Goal: Communication & Community: Share content

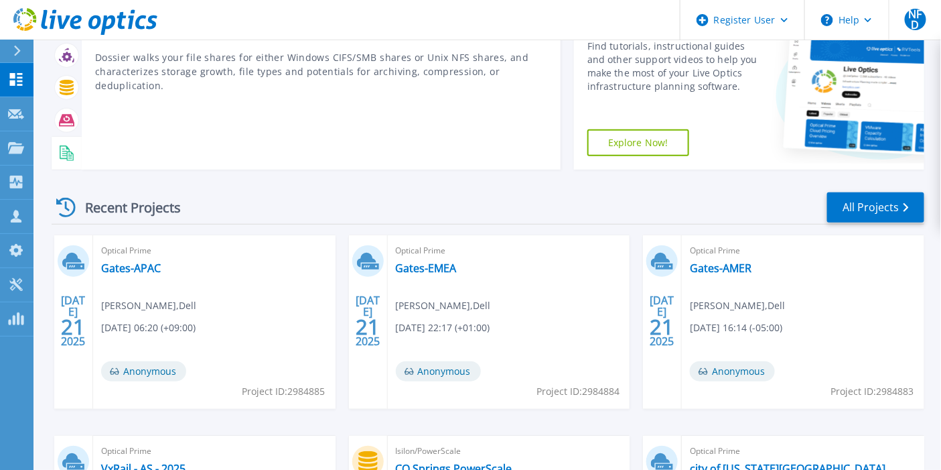
scroll to position [223, 0]
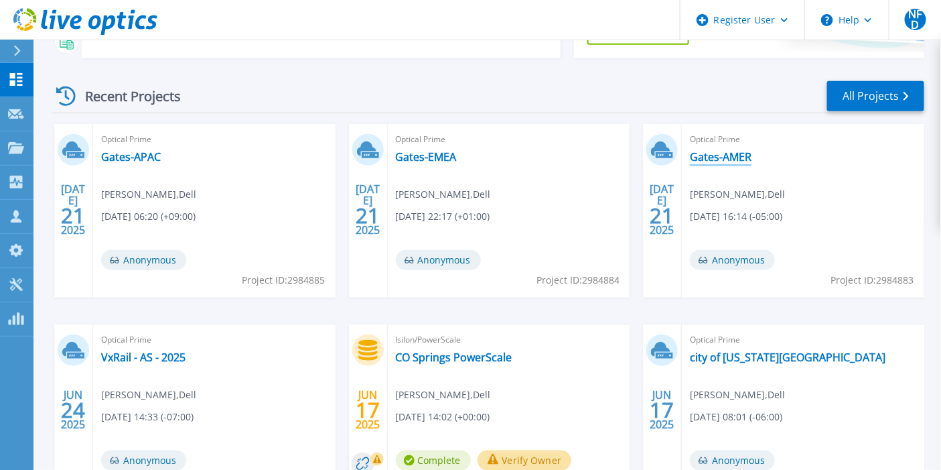
click at [737, 159] on link "Gates-AMER" at bounding box center [721, 156] width 62 height 13
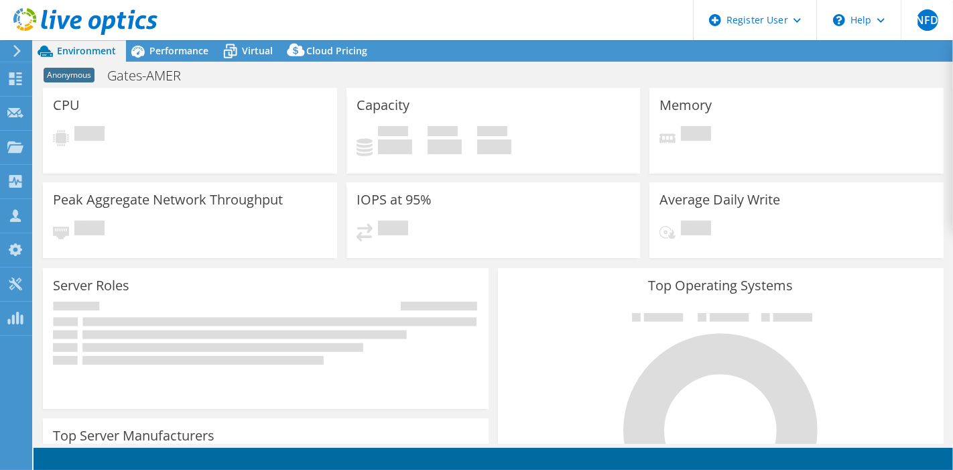
select select "USD"
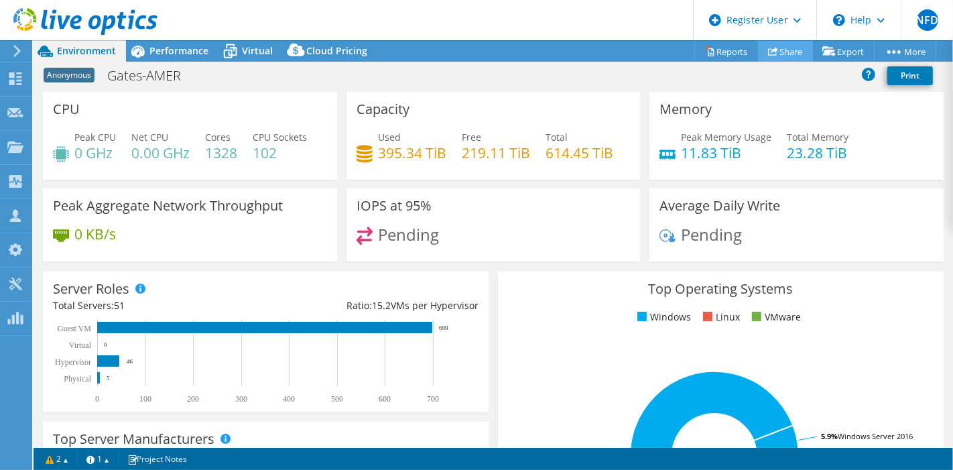
click at [774, 50] on link "Share" at bounding box center [785, 51] width 55 height 21
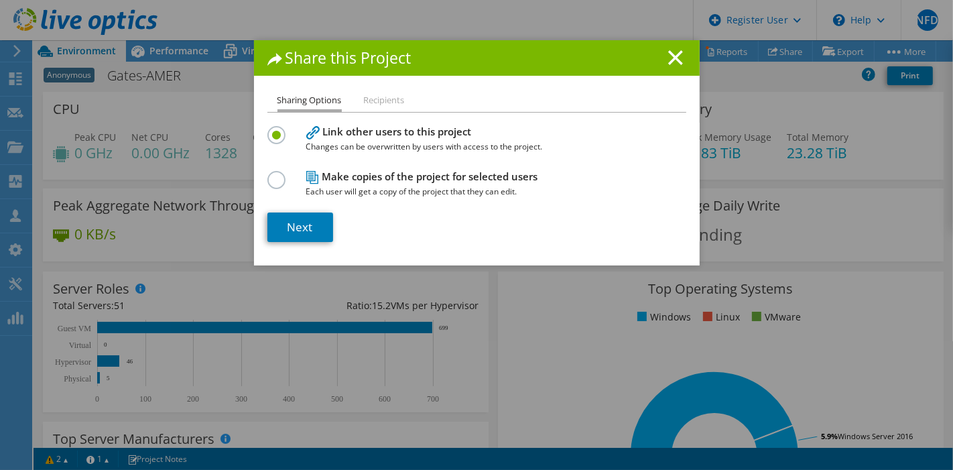
click at [369, 141] on span "Changes can be overwritten by users with access to the project." at bounding box center [473, 146] width 335 height 15
click at [316, 233] on link "Next" at bounding box center [300, 226] width 66 height 29
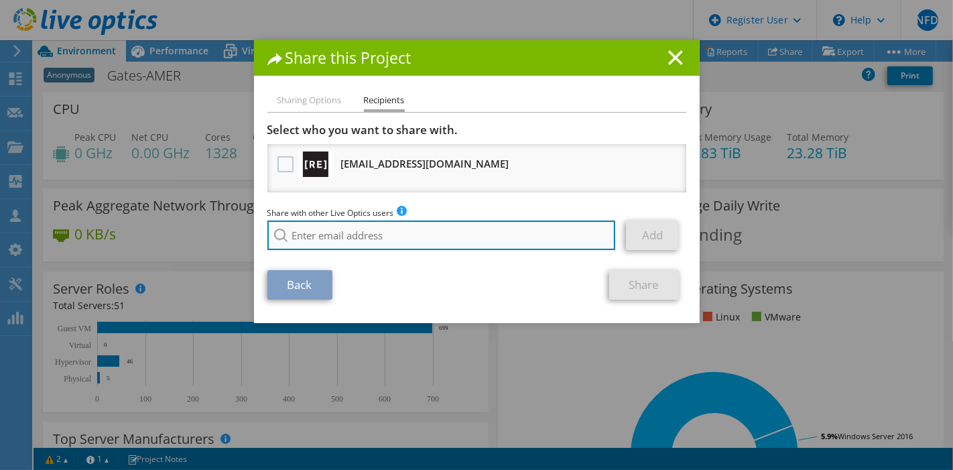
click at [374, 220] on input "search" at bounding box center [441, 234] width 348 height 29
paste input "Dustin.McNeal@gates.com"
type input "Dustin.McNeal@gates.com"
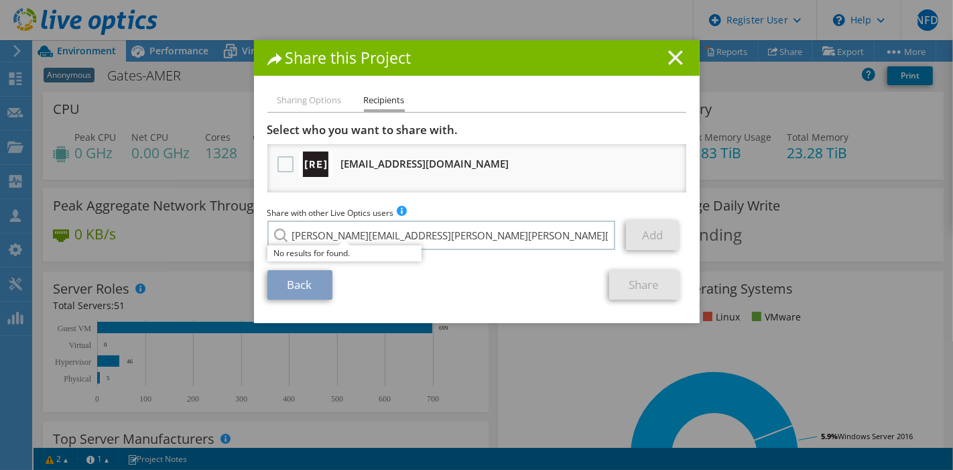
click at [673, 54] on line at bounding box center [675, 57] width 13 height 13
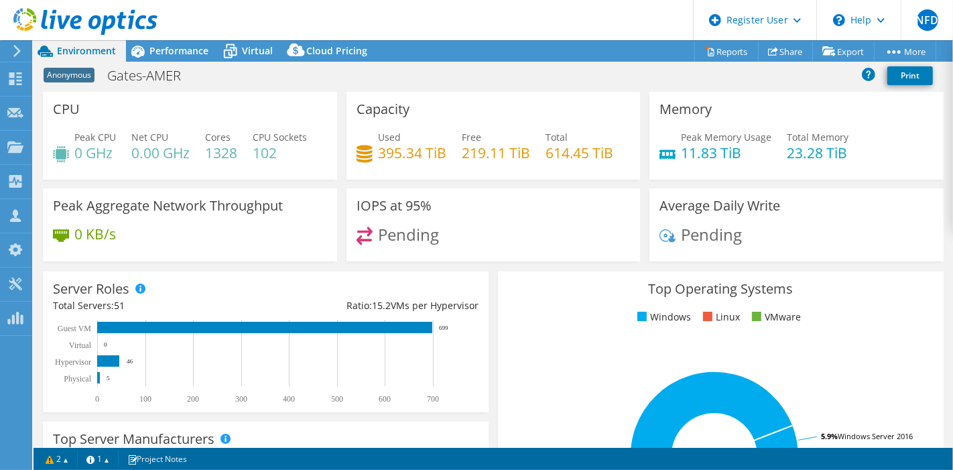
click at [17, 42] on div at bounding box center [78, 22] width 157 height 45
click at [17, 46] on icon at bounding box center [17, 51] width 10 height 12
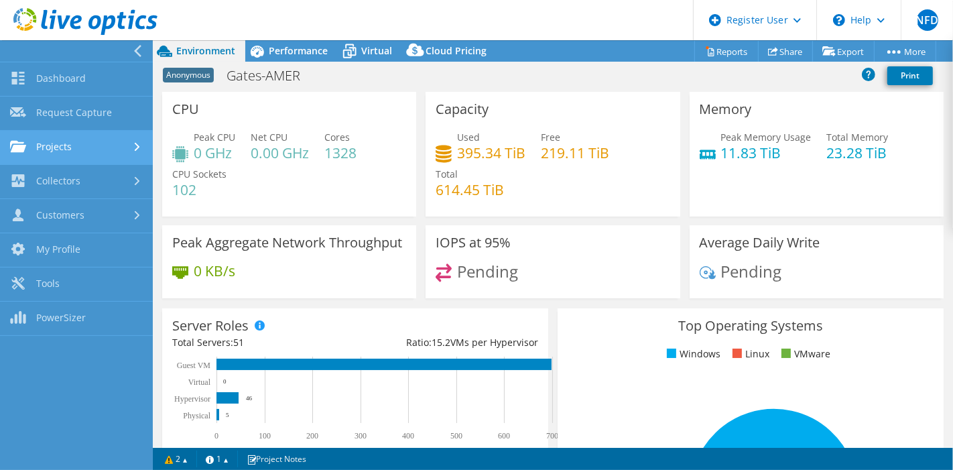
click at [94, 157] on link "Projects" at bounding box center [76, 148] width 153 height 34
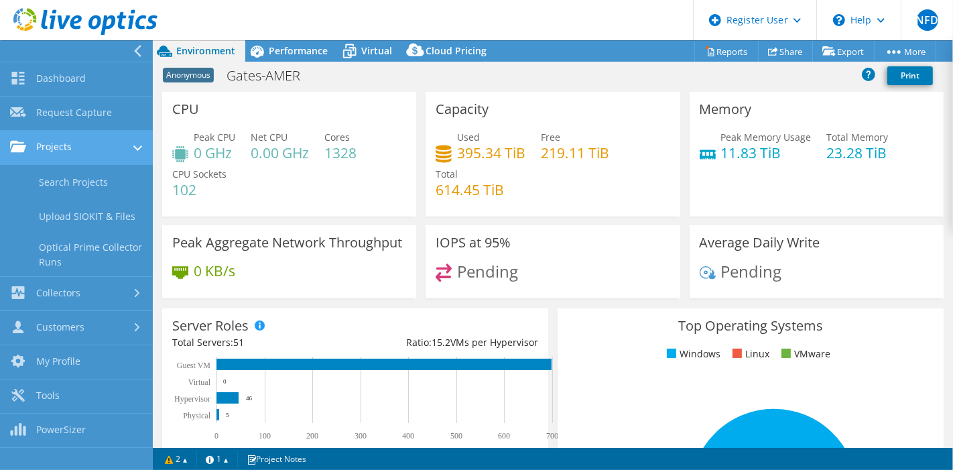
click at [102, 153] on link "Projects" at bounding box center [76, 148] width 153 height 34
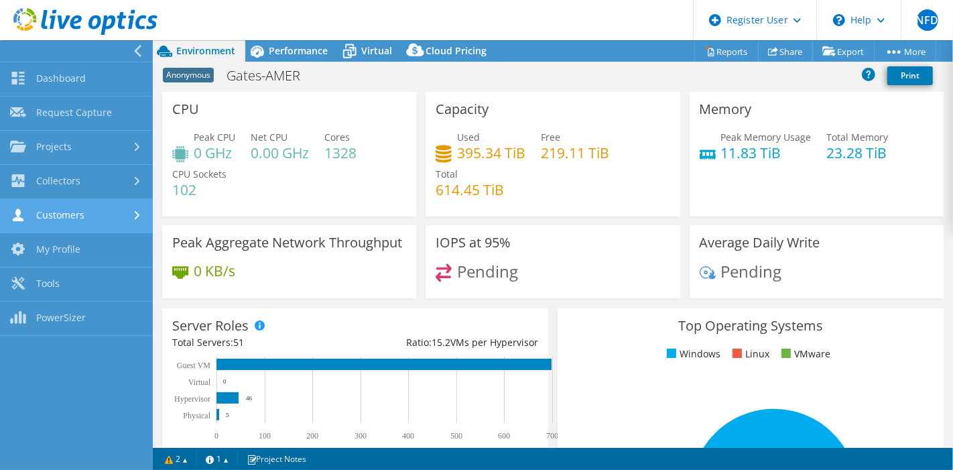
click at [90, 203] on link "Customers" at bounding box center [76, 216] width 153 height 34
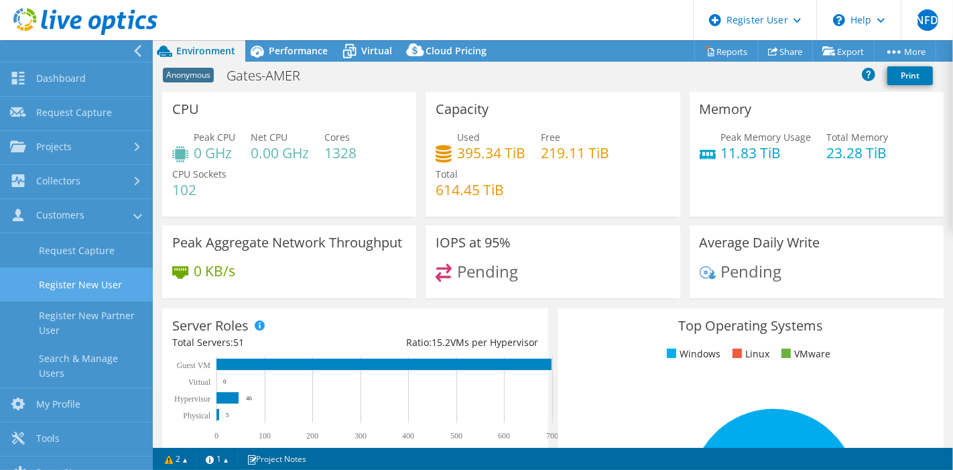
click at [98, 293] on link "Register New User" at bounding box center [76, 284] width 153 height 34
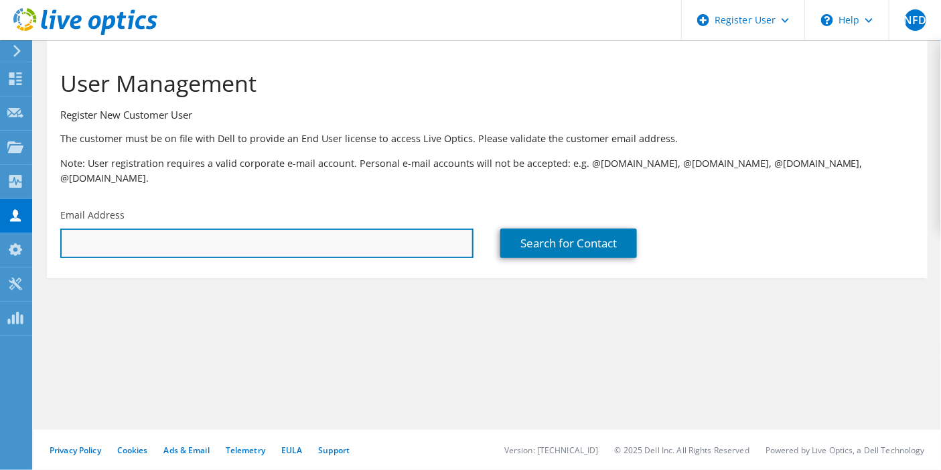
click at [230, 228] on input "text" at bounding box center [266, 242] width 413 height 29
paste input "Dustin.McNeal@gates.com"
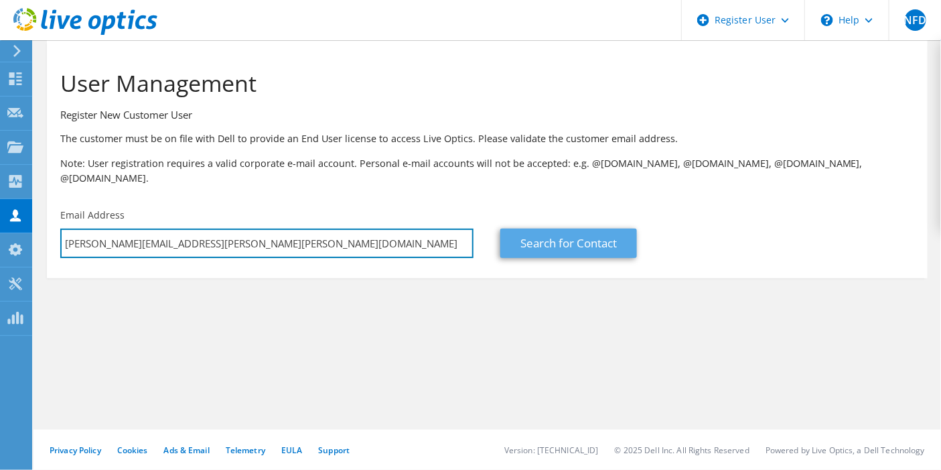
type input "Dustin.McNeal@gates.com"
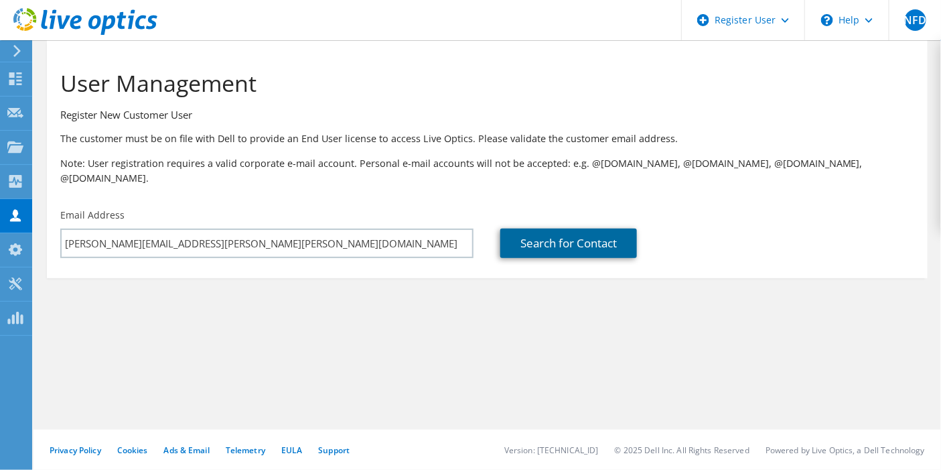
click at [586, 242] on link "Search for Contact" at bounding box center [569, 242] width 137 height 29
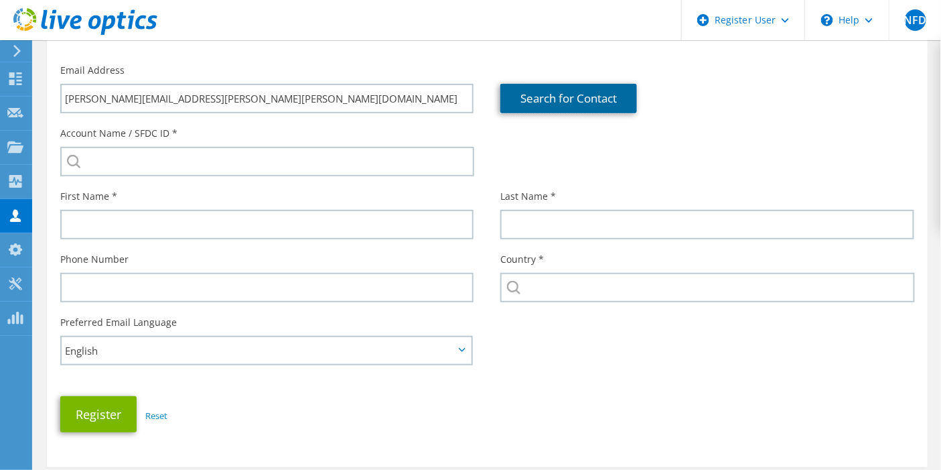
scroll to position [96, 0]
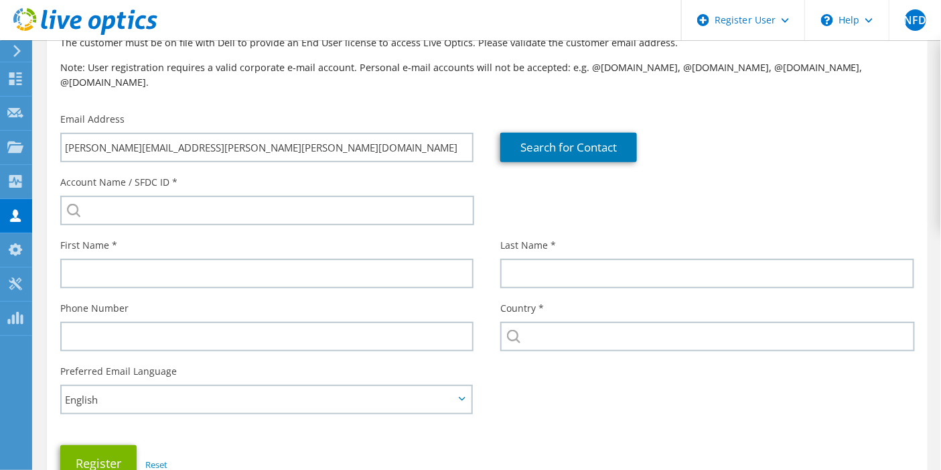
click at [192, 214] on div "Account Name / SFDC ID *" at bounding box center [267, 200] width 440 height 63
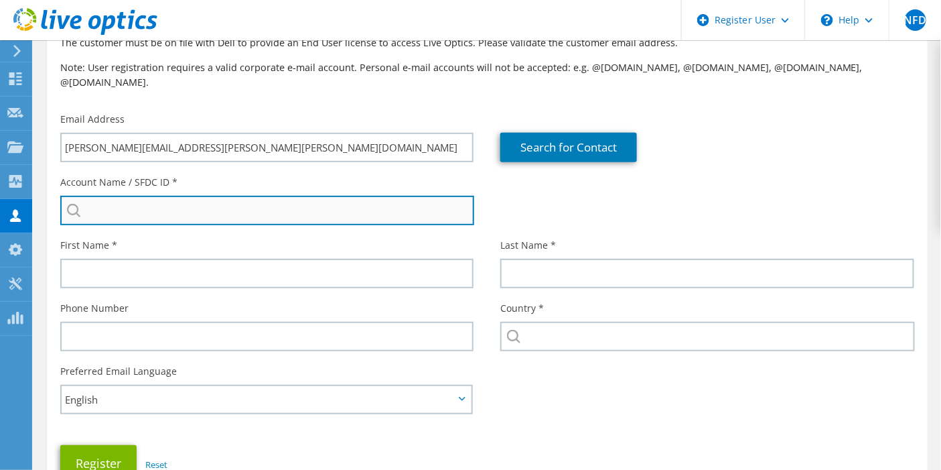
click at [194, 202] on input "search" at bounding box center [267, 210] width 414 height 29
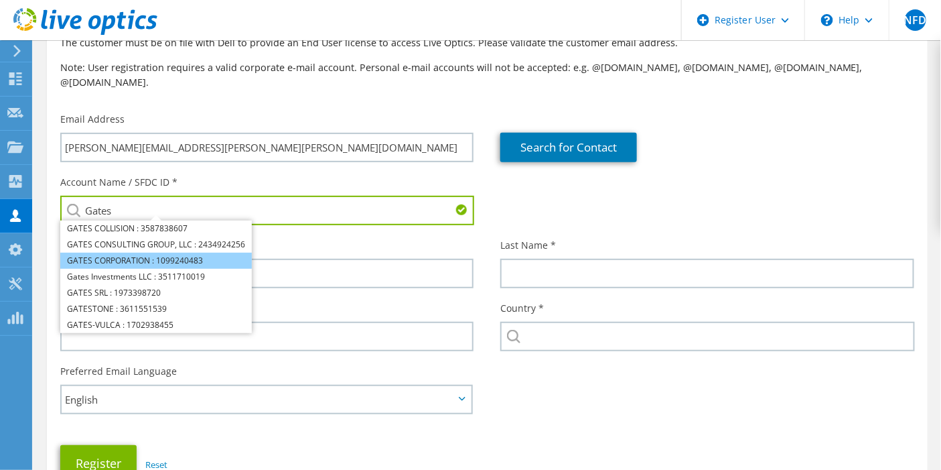
click at [148, 253] on li "GATES CORPORATION : 1099240483" at bounding box center [156, 261] width 192 height 16
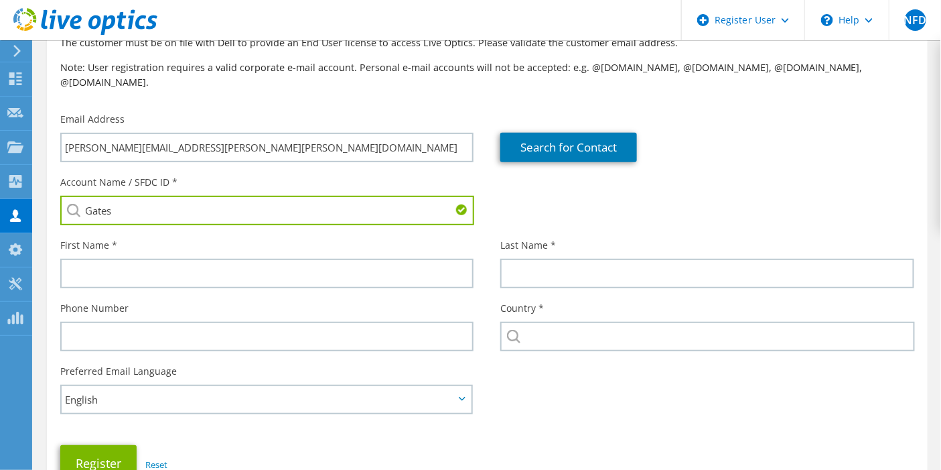
type input "GATES CORPORATION : 1099240483"
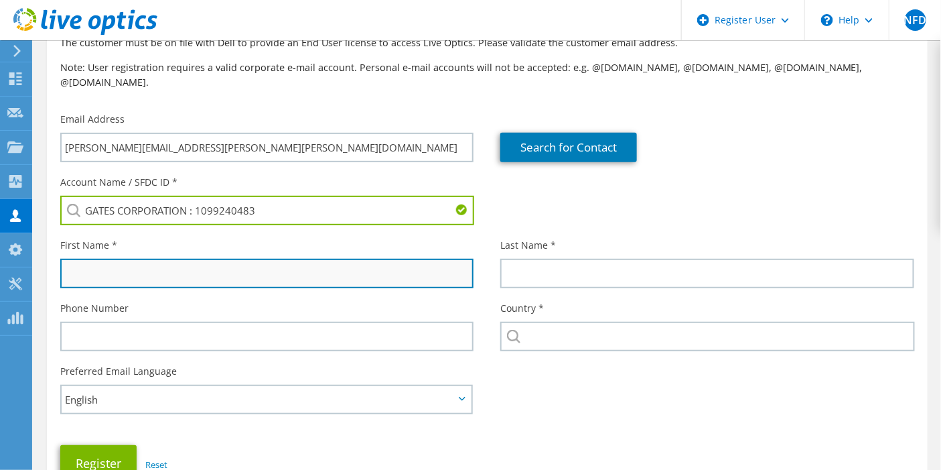
click at [141, 259] on input "text" at bounding box center [266, 273] width 413 height 29
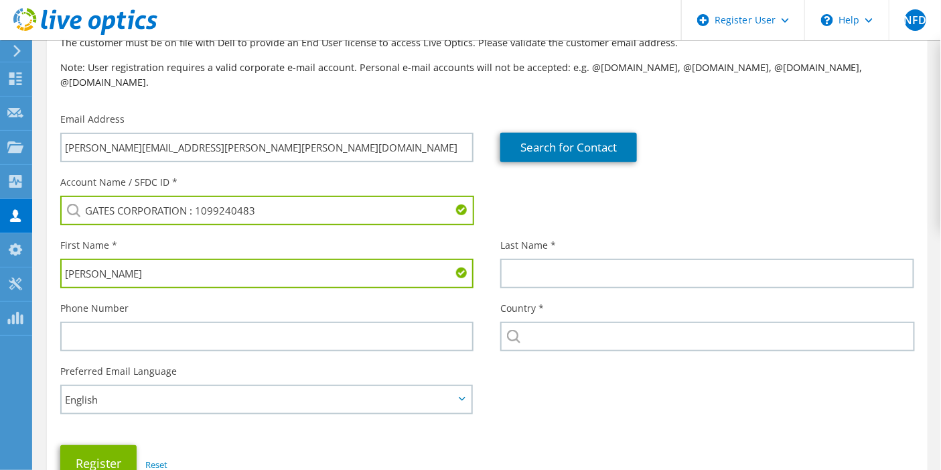
type input "Dustin"
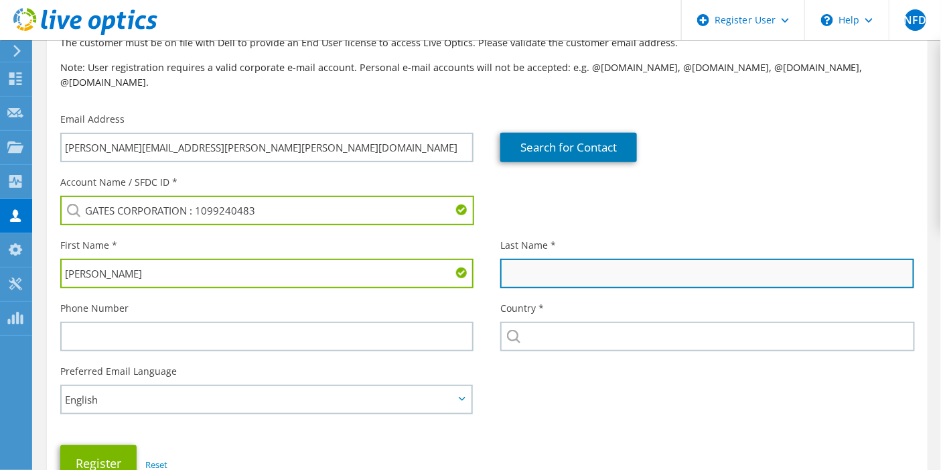
click at [619, 263] on input "text" at bounding box center [707, 273] width 413 height 29
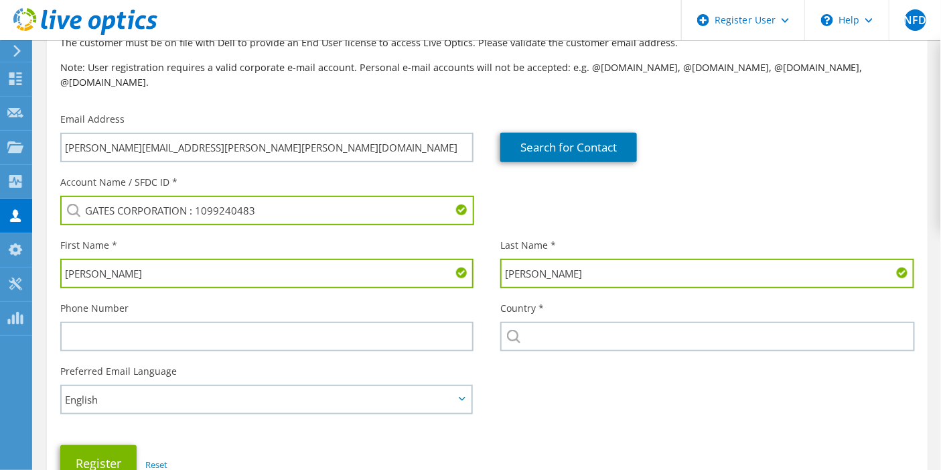
type input "McNeal"
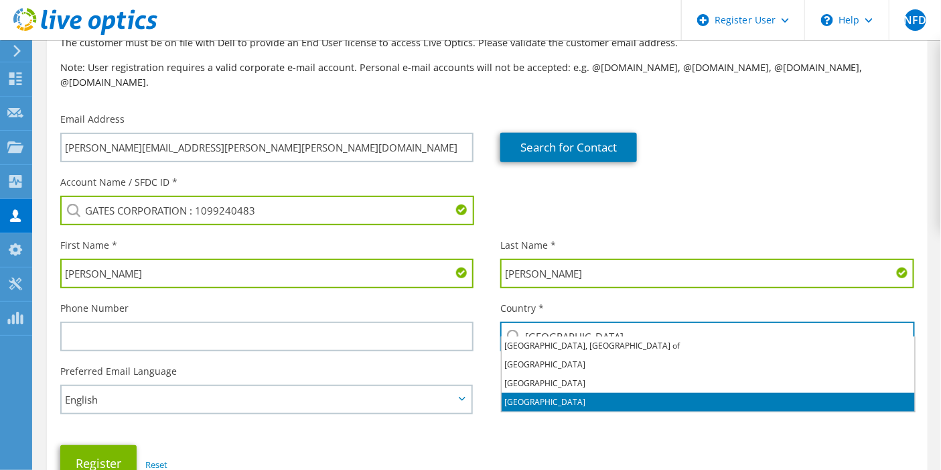
type input "[GEOGRAPHIC_DATA]"
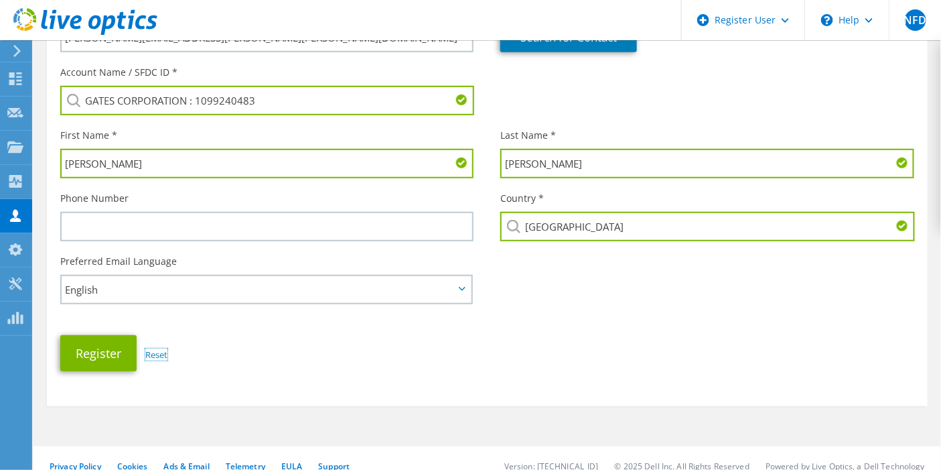
scroll to position [208, 0]
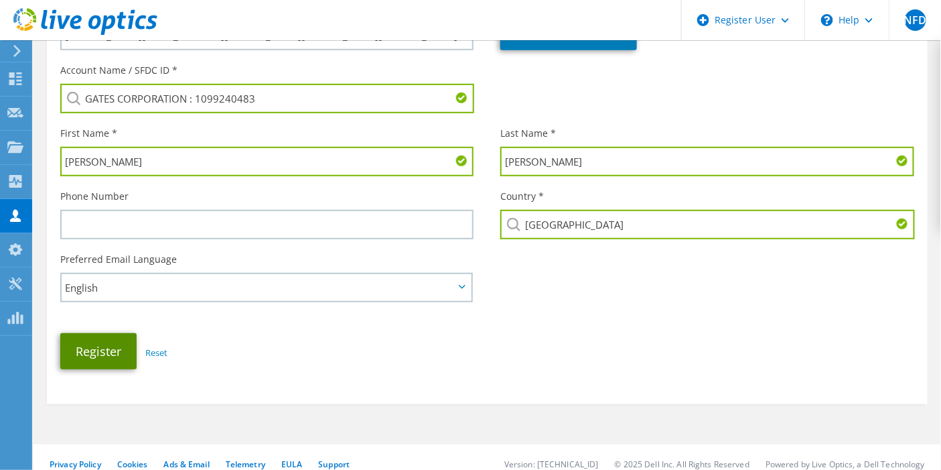
click at [82, 333] on button "Register" at bounding box center [98, 351] width 76 height 36
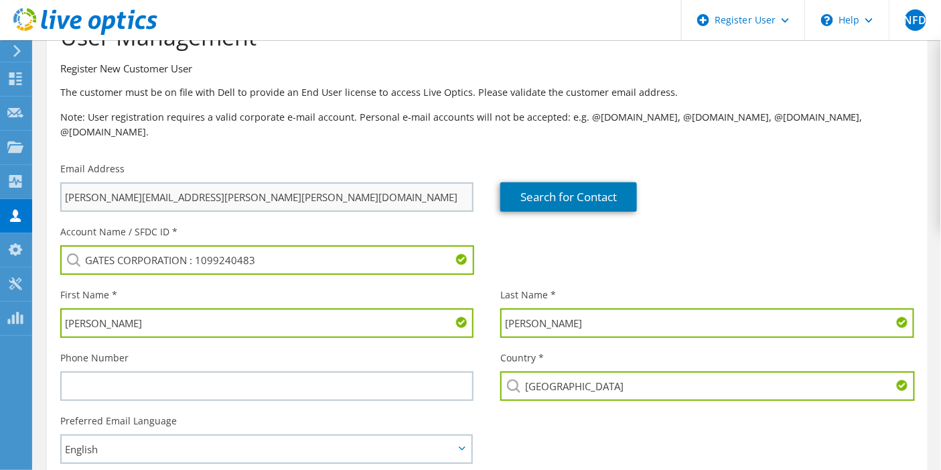
scroll to position [0, 0]
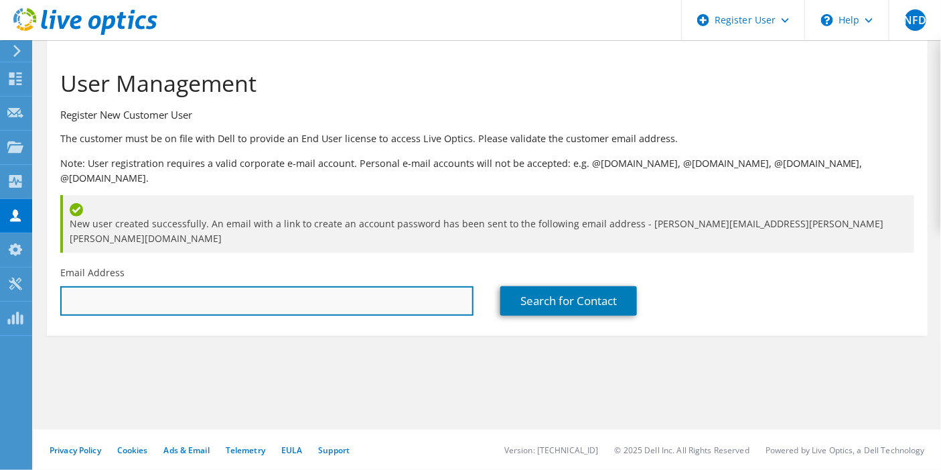
click at [325, 286] on input "text" at bounding box center [266, 300] width 413 height 29
paste input "[PERSON_NAME][EMAIL_ADDRESS][PERSON_NAME][PERSON_NAME][DOMAIN_NAME]"
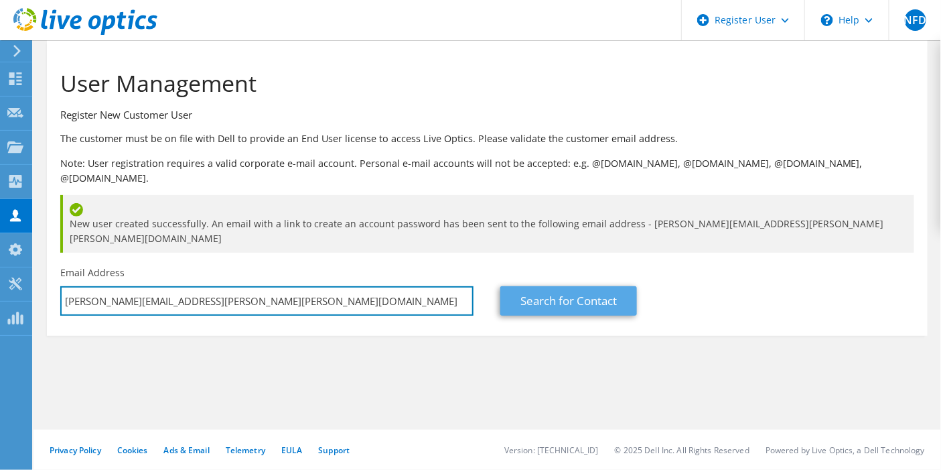
type input "[PERSON_NAME][EMAIL_ADDRESS][PERSON_NAME][PERSON_NAME][DOMAIN_NAME]"
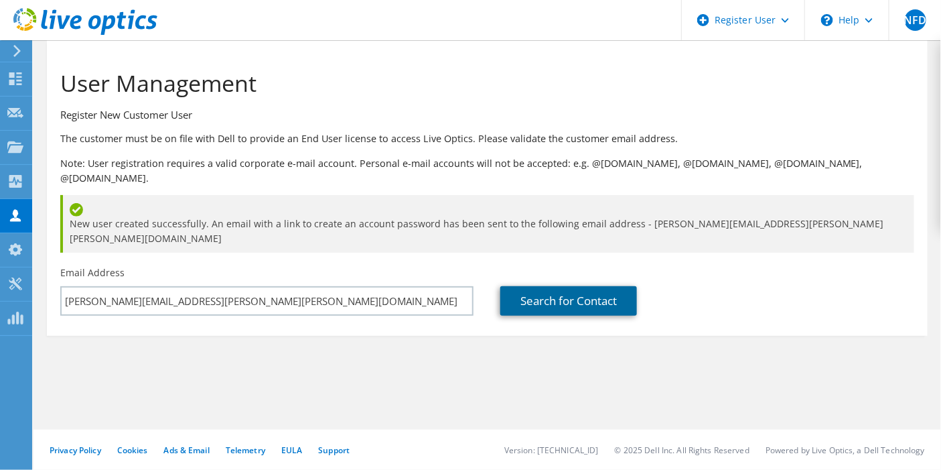
click at [557, 286] on link "Search for Contact" at bounding box center [569, 300] width 137 height 29
type input "GATES WORLDWIDE LIMITED"
type input "[PERSON_NAME]"
type input "[GEOGRAPHIC_DATA]"
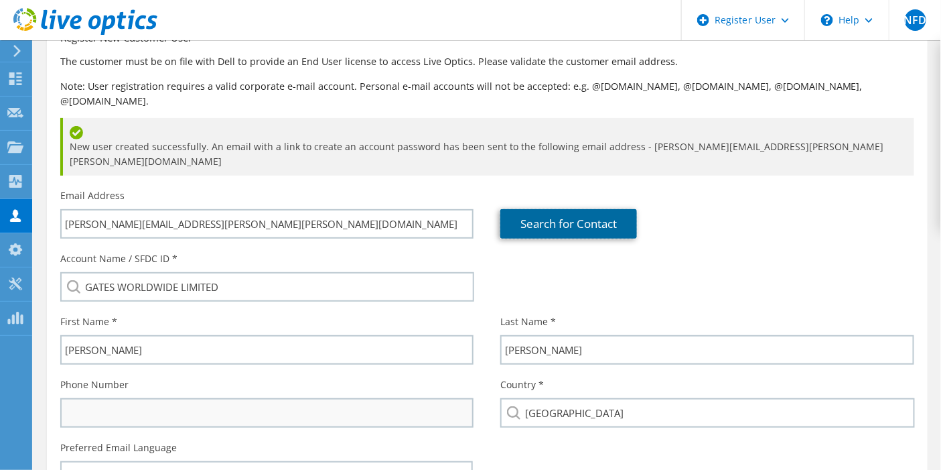
scroll to position [149, 0]
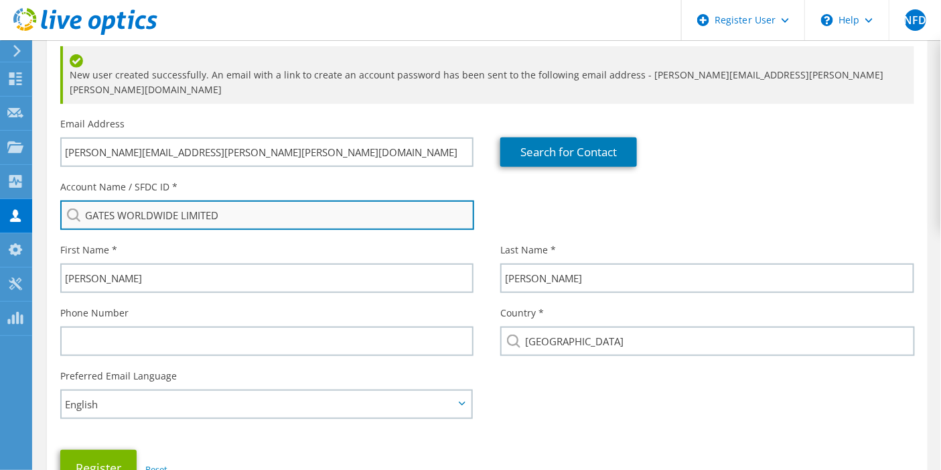
click at [244, 200] on input "GATES WORLDWIDE LIMITED" at bounding box center [267, 214] width 414 height 29
drag, startPoint x: 238, startPoint y: 176, endPoint x: 121, endPoint y: 182, distance: 116.7
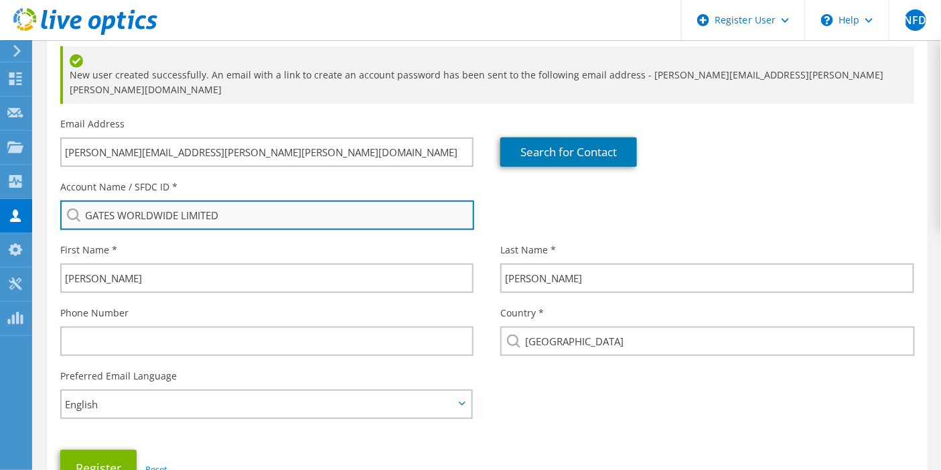
click at [121, 200] on input "GATES WORLDWIDE LIMITED" at bounding box center [267, 214] width 414 height 29
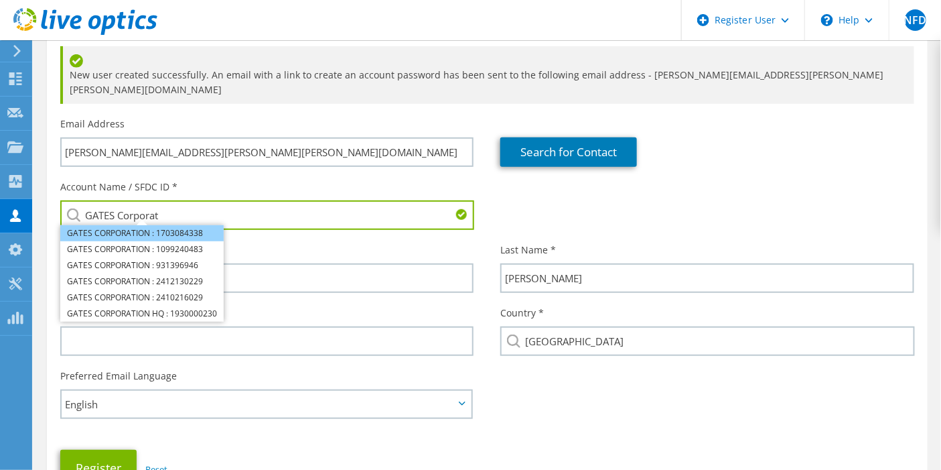
click at [155, 225] on li "GATES CORPORATION : 1703084338" at bounding box center [141, 233] width 163 height 16
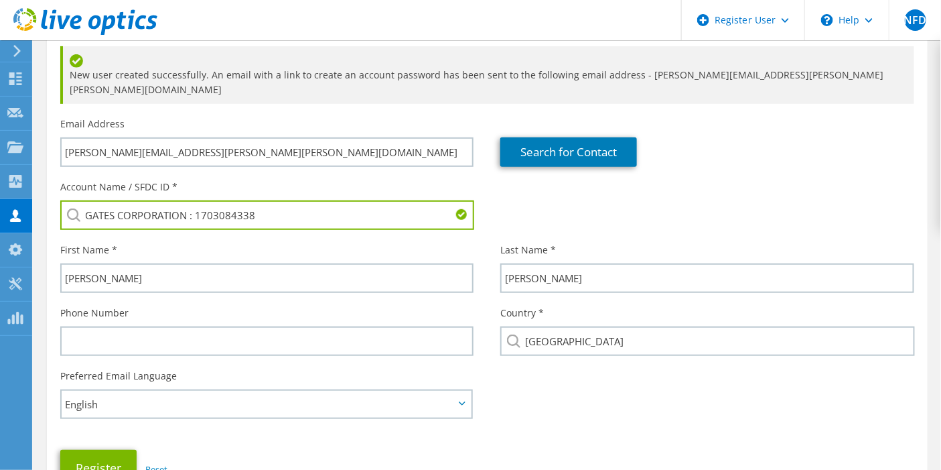
click at [511, 174] on div "Account Name / SFDC ID * GATES CORPORATION : 1703084338 GATES CORPORATION : 170…" at bounding box center [487, 205] width 881 height 63
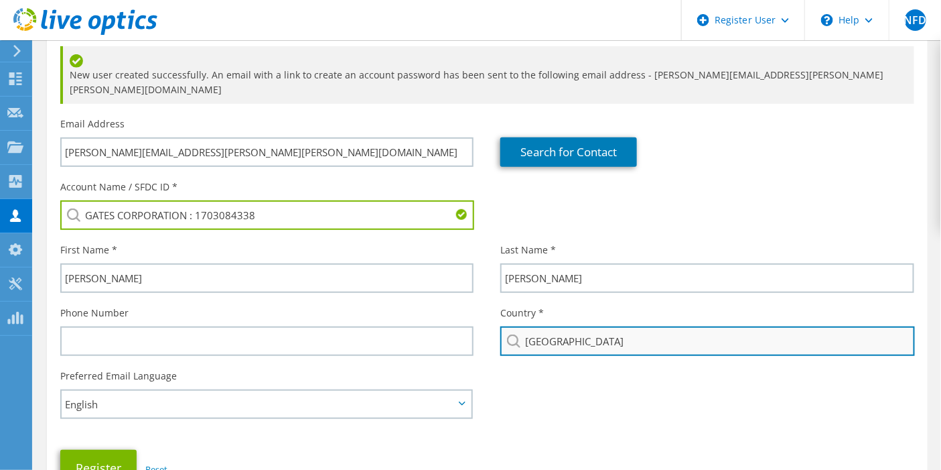
click at [629, 326] on input "[GEOGRAPHIC_DATA]" at bounding box center [708, 340] width 414 height 29
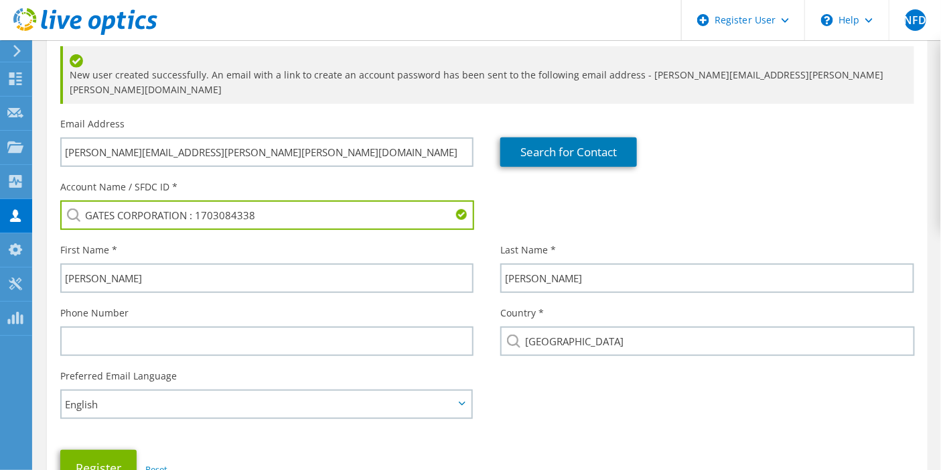
click at [608, 373] on div "Account Name / SFDC ID * GATES CORPORATION : 1703084338 GATES CORPORATION : 170…" at bounding box center [487, 333] width 881 height 319
click at [285, 200] on input "GATES CORPORATION : 1703084338" at bounding box center [267, 214] width 414 height 29
click at [524, 137] on link "Search for Contact" at bounding box center [569, 151] width 137 height 29
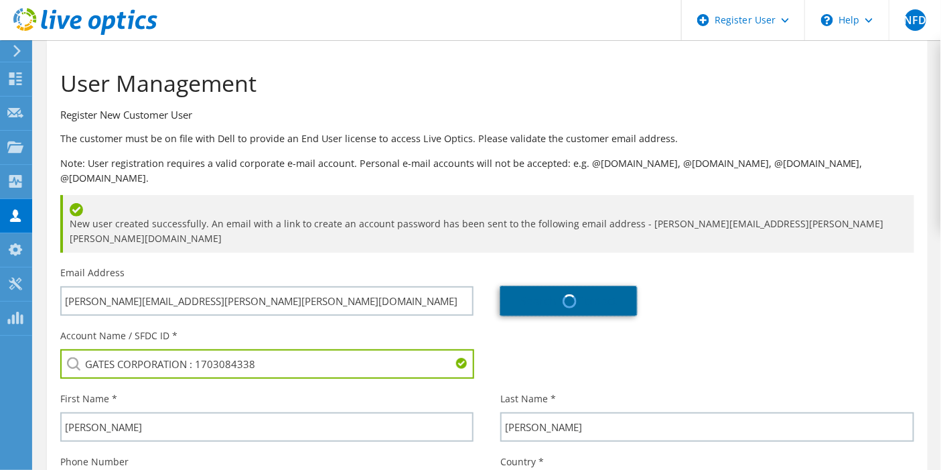
type input "GATES WORLDWIDE LIMITED"
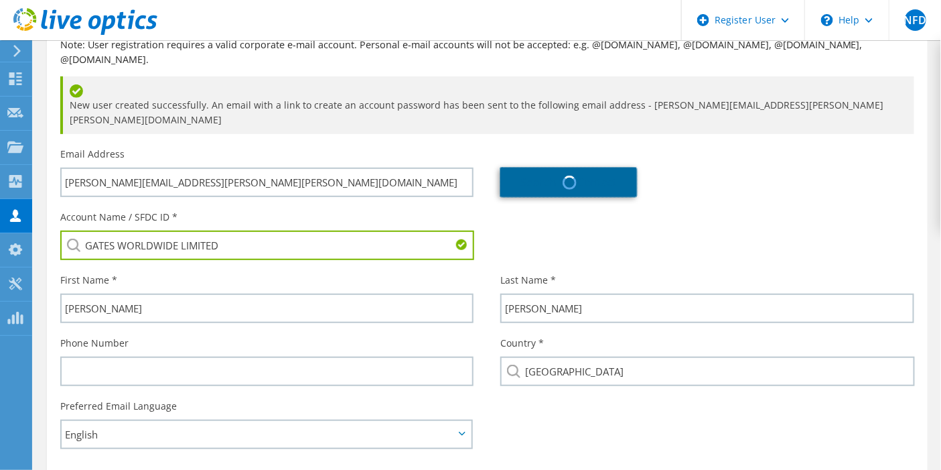
scroll to position [149, 0]
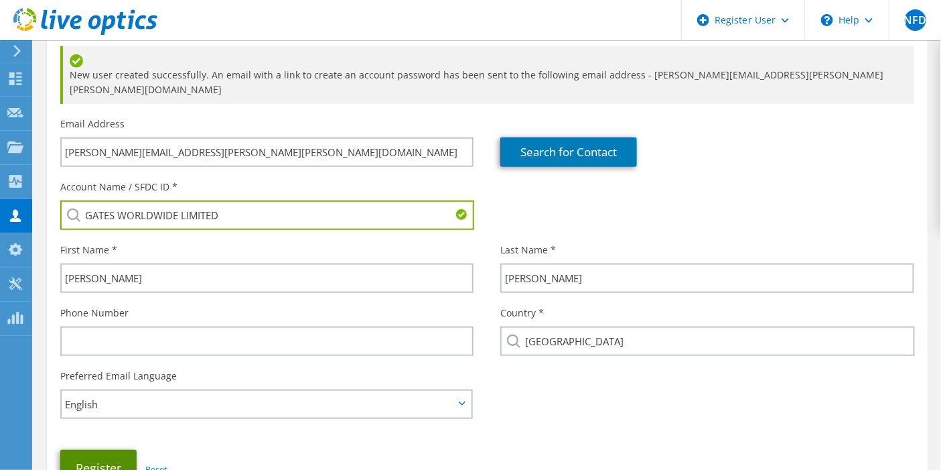
click at [90, 450] on button "Register" at bounding box center [98, 468] width 76 height 36
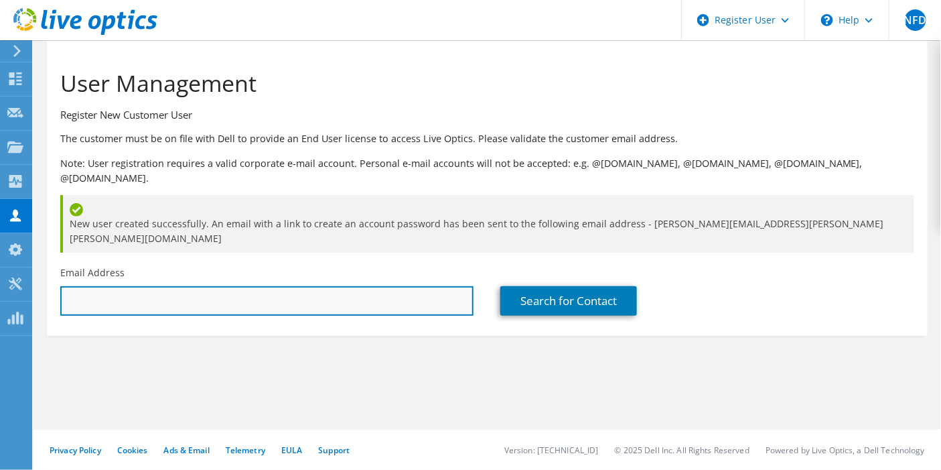
click at [363, 286] on input "text" at bounding box center [266, 300] width 413 height 29
paste input "Andy.Engels@gates.com"
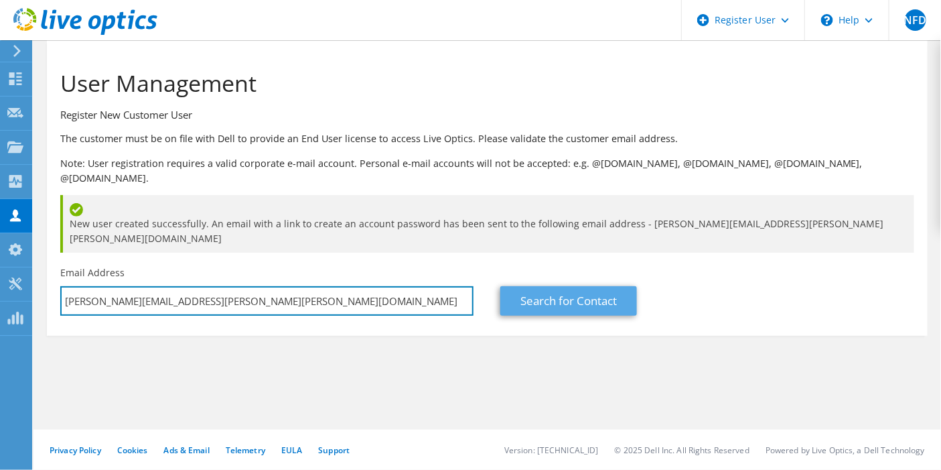
type input "Andy.Engels@gates.com"
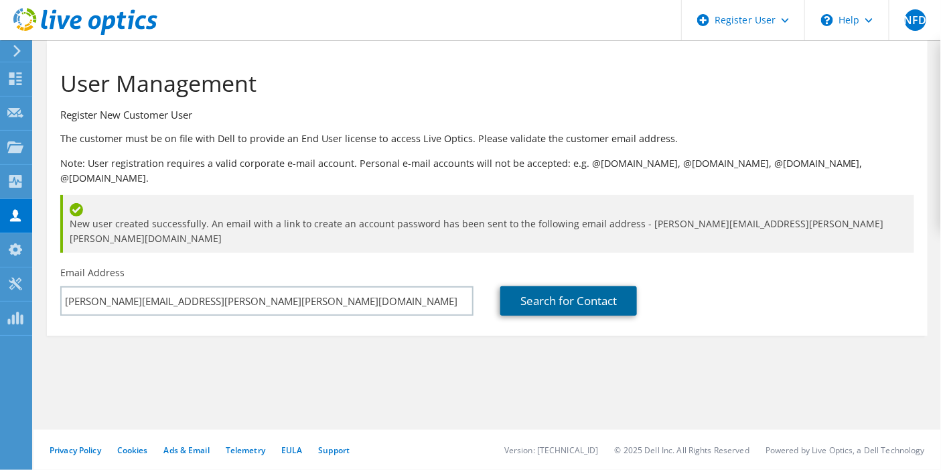
click at [615, 286] on link "Search for Contact" at bounding box center [569, 300] width 137 height 29
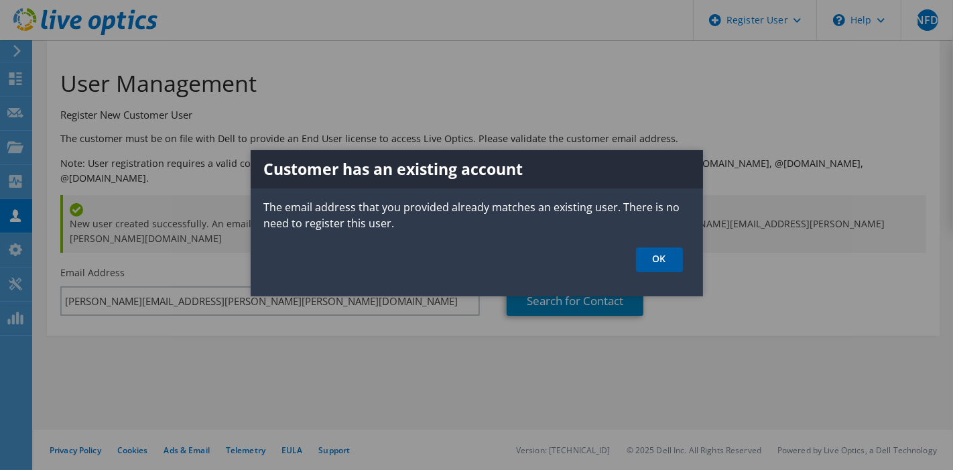
click at [661, 255] on link "OK" at bounding box center [659, 259] width 47 height 25
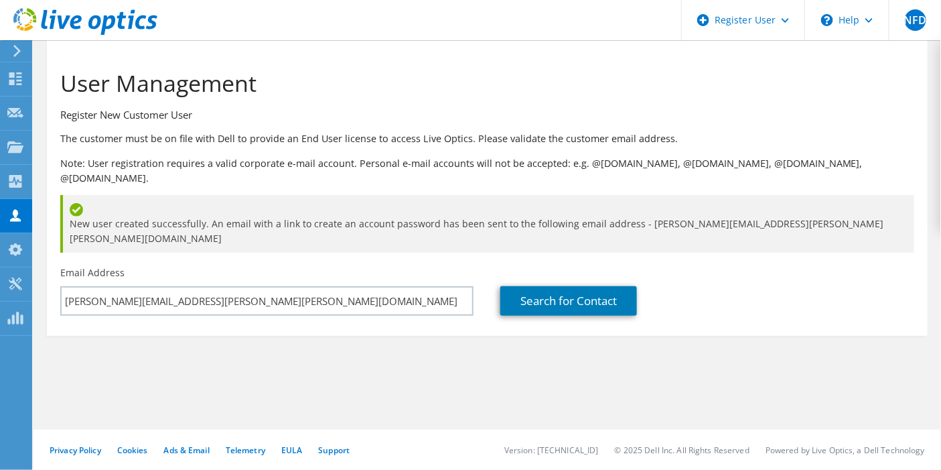
click at [20, 52] on icon at bounding box center [17, 51] width 10 height 12
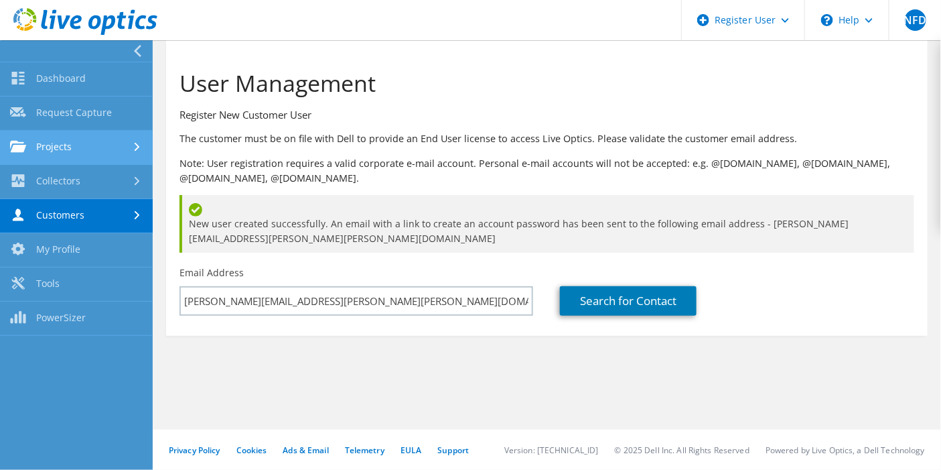
click at [131, 147] on div at bounding box center [138, 147] width 15 height 9
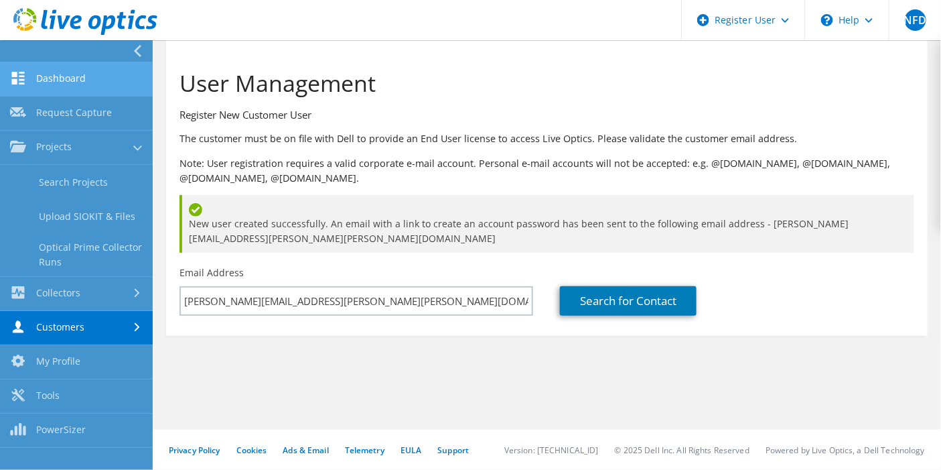
click at [96, 71] on link "Dashboard" at bounding box center [76, 79] width 153 height 34
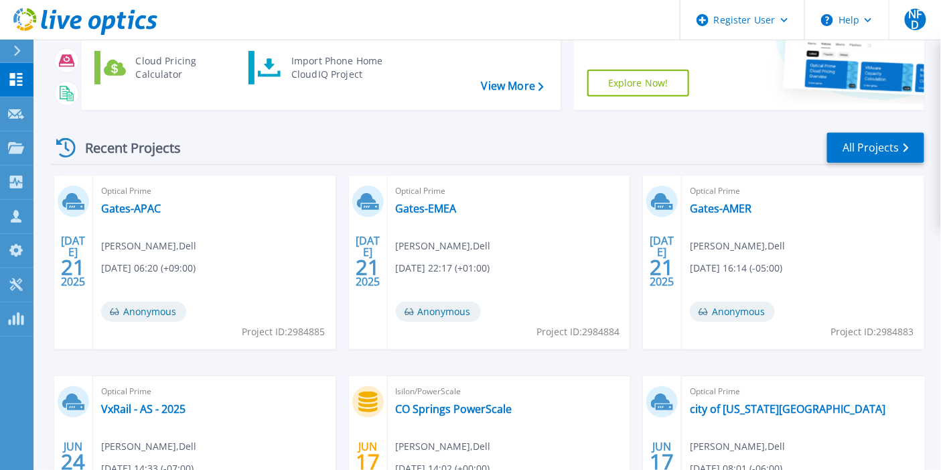
scroll to position [223, 0]
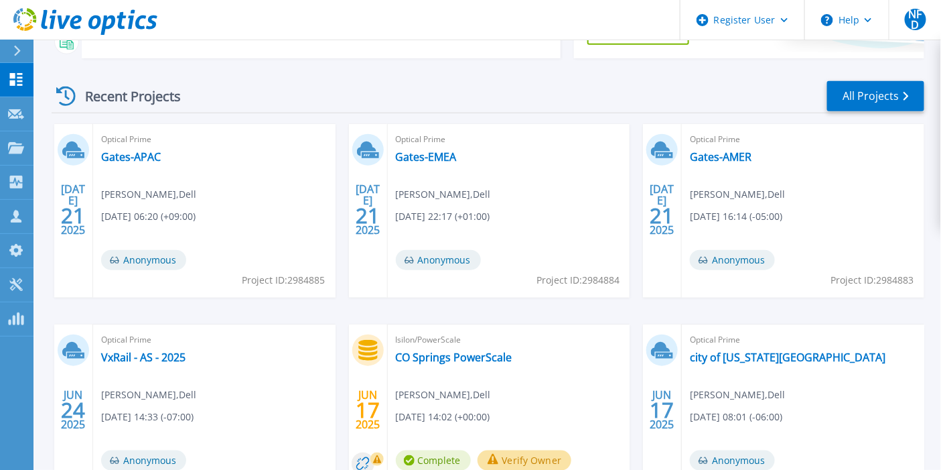
click at [725, 165] on div "Optical Prime Gates-AMER [PERSON_NAME] , Dell [DATE] 16:14 (-05:00) Anonymous P…" at bounding box center [803, 211] width 243 height 174
click at [727, 161] on link "Gates-AMER" at bounding box center [721, 156] width 62 height 13
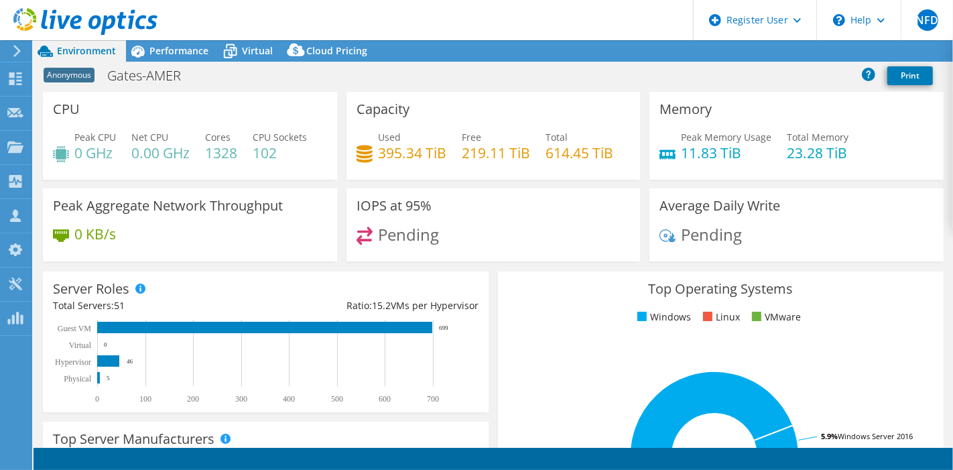
select select "USD"
click at [768, 51] on icon at bounding box center [773, 51] width 10 height 10
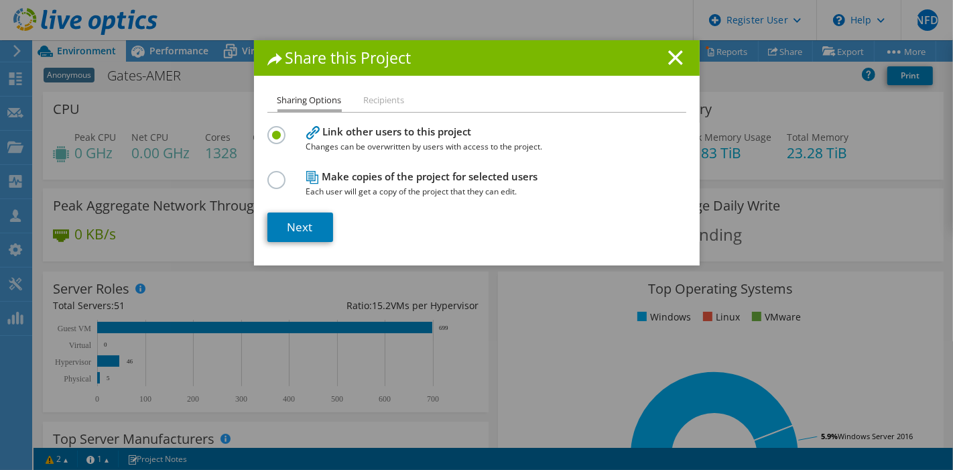
click at [376, 134] on h4 "Link other users to this project Changes can be overwritten by users with acces…" at bounding box center [473, 139] width 335 height 30
click at [309, 222] on link "Next" at bounding box center [300, 226] width 66 height 29
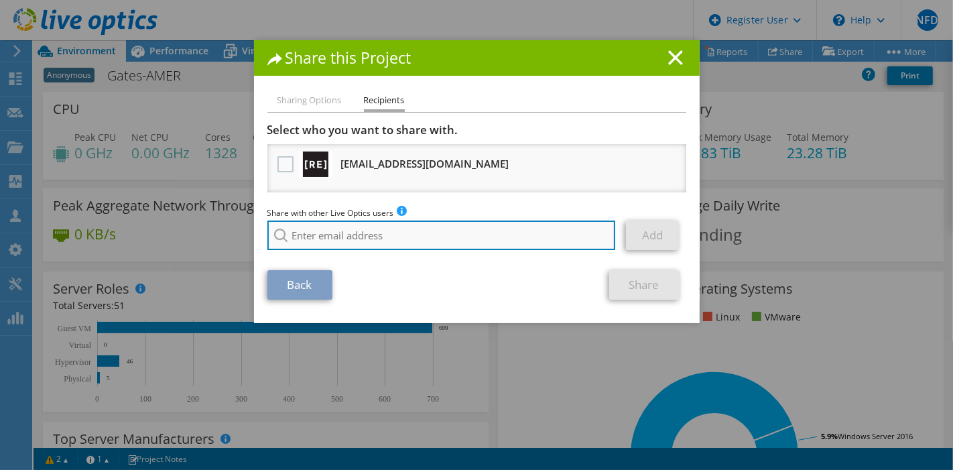
click at [391, 238] on input "search" at bounding box center [441, 234] width 348 height 29
paste input "[PERSON_NAME][EMAIL_ADDRESS][PERSON_NAME][PERSON_NAME][DOMAIN_NAME]"
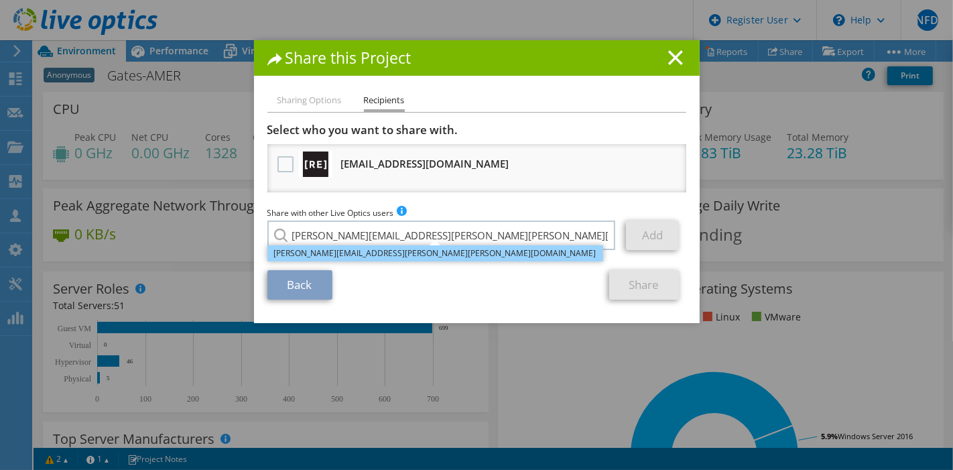
click at [383, 255] on li "[PERSON_NAME][EMAIL_ADDRESS][PERSON_NAME][PERSON_NAME][DOMAIN_NAME]" at bounding box center [435, 253] width 336 height 16
type input "[PERSON_NAME][EMAIL_ADDRESS][PERSON_NAME][PERSON_NAME][DOMAIN_NAME]"
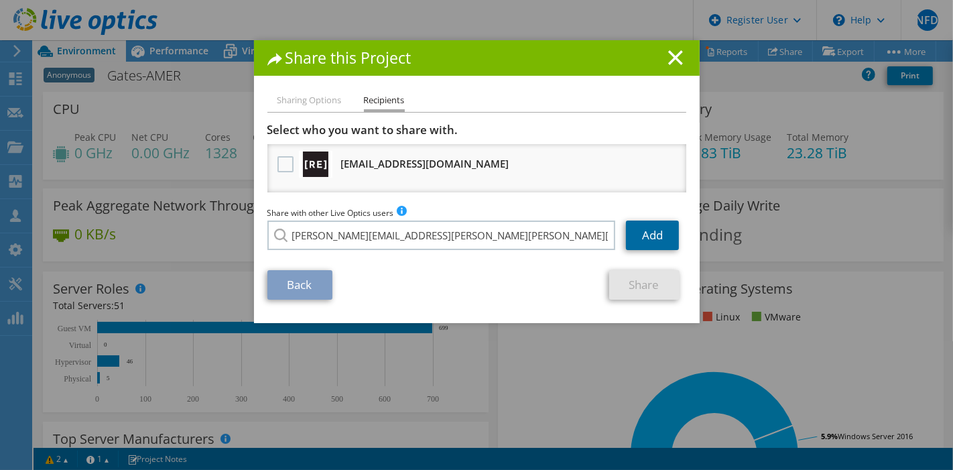
click at [652, 241] on link "Add" at bounding box center [652, 234] width 53 height 29
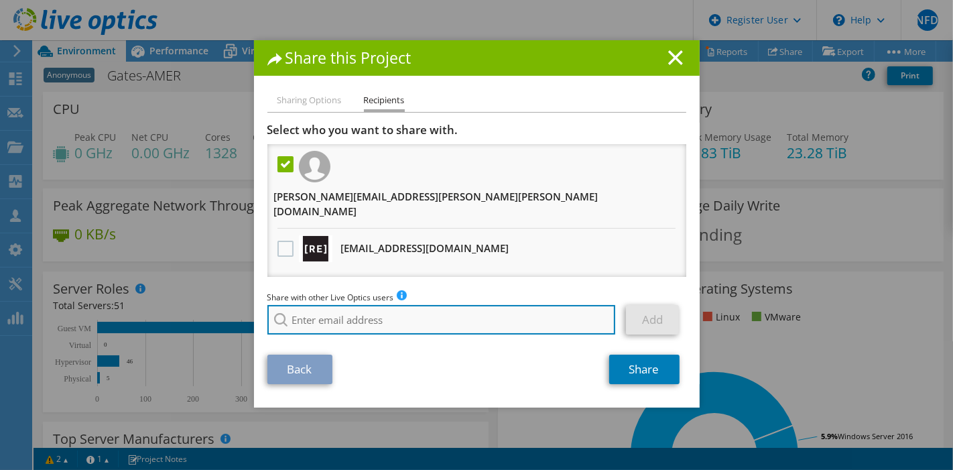
click at [452, 305] on input "search" at bounding box center [441, 319] width 348 height 29
paste input "[PERSON_NAME][EMAIL_ADDRESS][PERSON_NAME][PERSON_NAME][DOMAIN_NAME]"
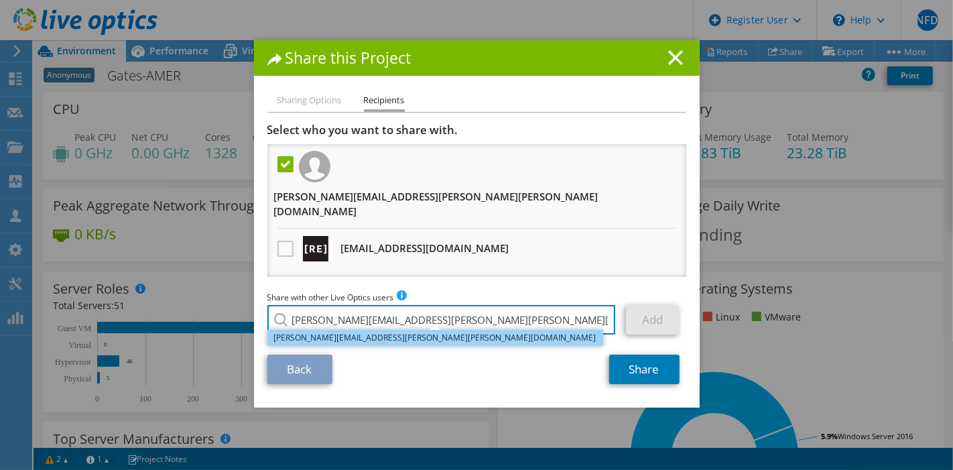
type input "[PERSON_NAME][EMAIL_ADDRESS][PERSON_NAME][PERSON_NAME][DOMAIN_NAME]"
click at [390, 330] on li "[PERSON_NAME][EMAIL_ADDRESS][PERSON_NAME][PERSON_NAME][DOMAIN_NAME]" at bounding box center [435, 338] width 336 height 16
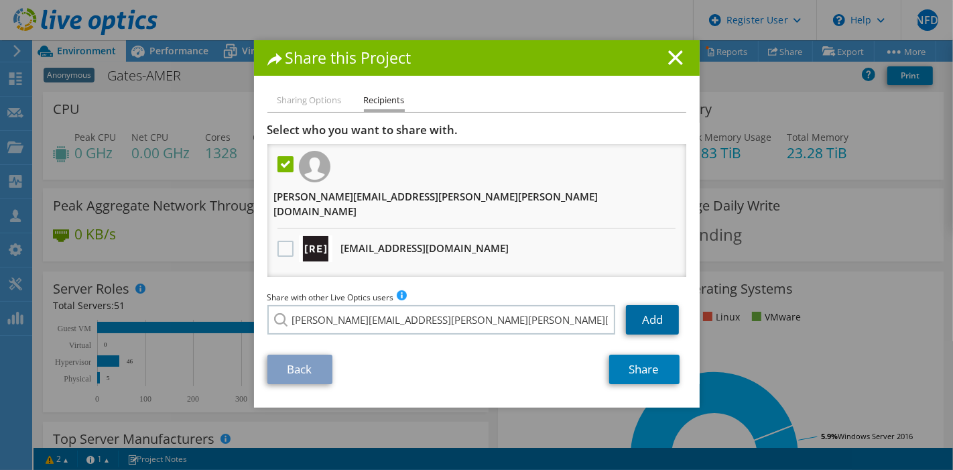
click at [655, 305] on link "Add" at bounding box center [652, 319] width 53 height 29
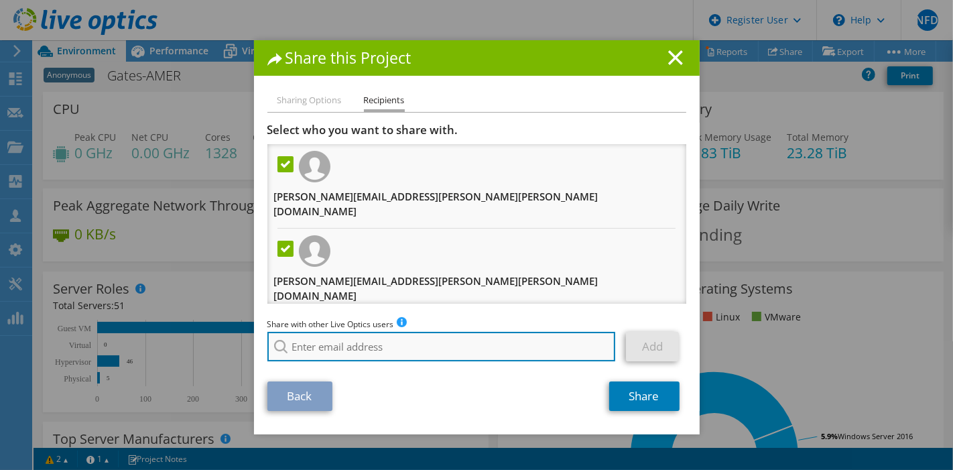
click at [386, 332] on input "search" at bounding box center [441, 346] width 348 height 29
paste input "Andy.Engels@gates.com"
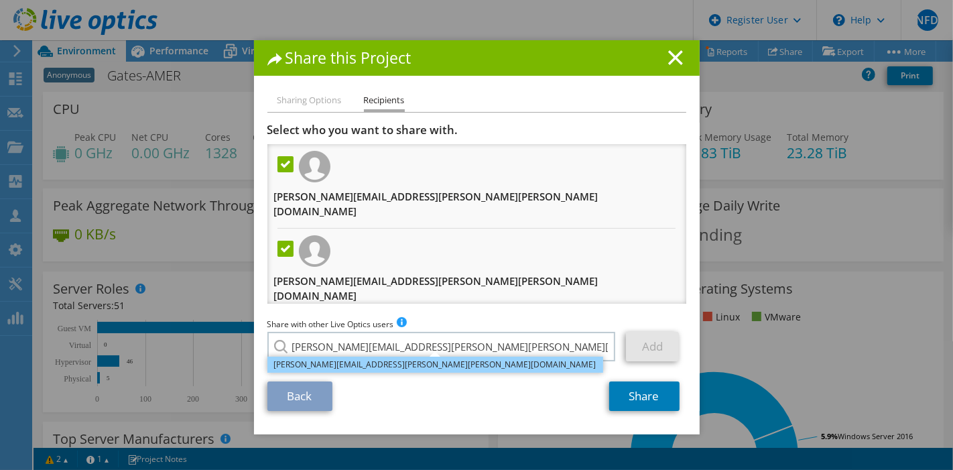
click at [384, 356] on li "[PERSON_NAME][EMAIL_ADDRESS][PERSON_NAME][PERSON_NAME][DOMAIN_NAME]" at bounding box center [435, 364] width 336 height 16
type input "[PERSON_NAME][EMAIL_ADDRESS][PERSON_NAME][PERSON_NAME][DOMAIN_NAME]"
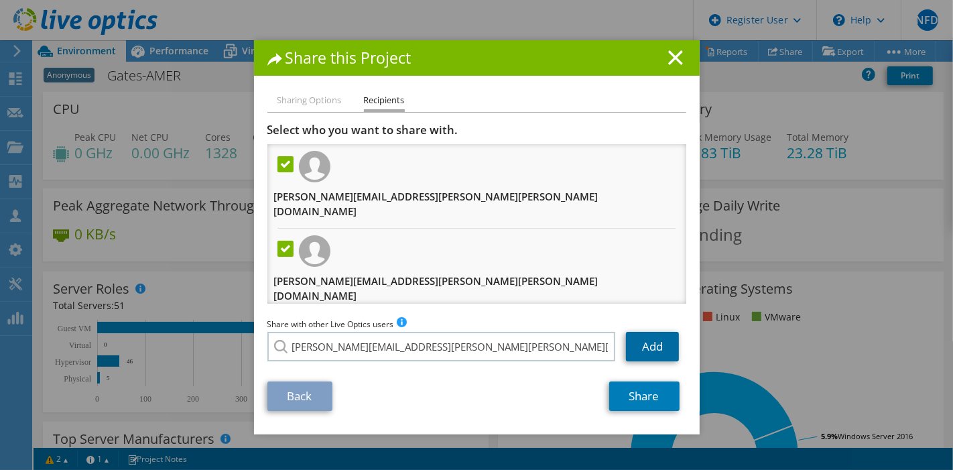
click at [647, 340] on link "Add" at bounding box center [652, 346] width 53 height 29
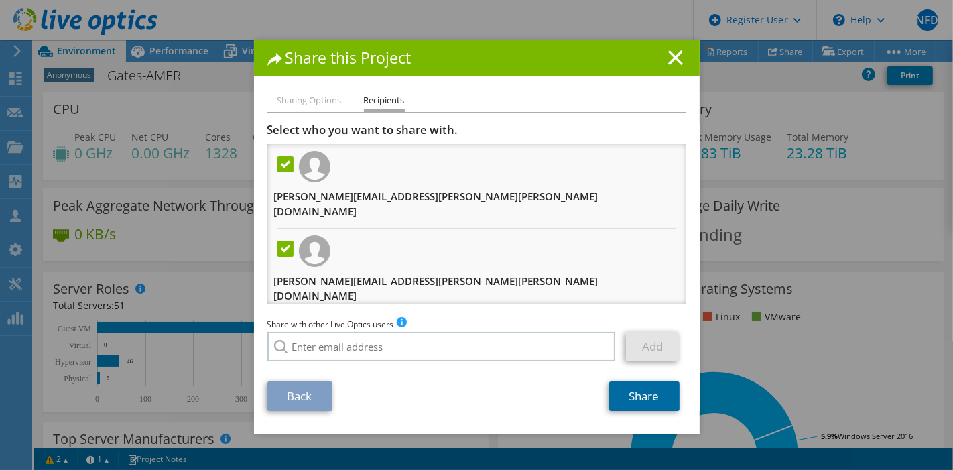
click at [632, 401] on link "Share" at bounding box center [644, 395] width 70 height 29
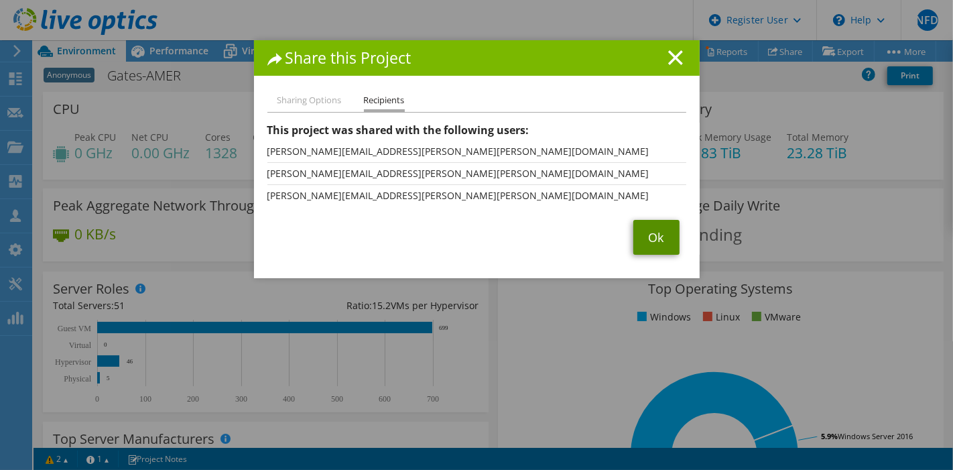
click at [635, 234] on link "Ok" at bounding box center [656, 237] width 46 height 35
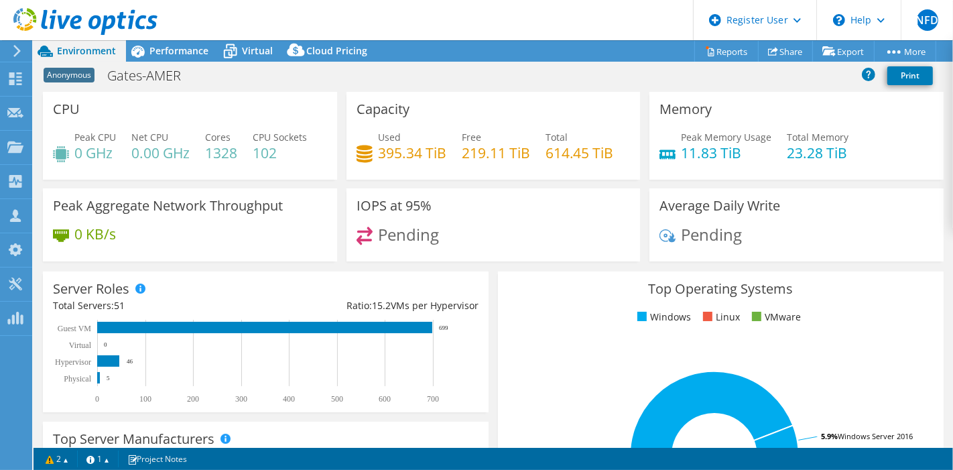
click at [76, 74] on span "Anonymous" at bounding box center [69, 75] width 51 height 15
click at [489, 105] on div "Capacity Used 395.34 TiB Free 219.11 TiB Total 614.45 TiB" at bounding box center [493, 136] width 294 height 88
click at [79, 80] on span "Anonymous" at bounding box center [69, 75] width 51 height 15
click at [157, 71] on h1 "Gates-AMER" at bounding box center [151, 75] width 101 height 15
click at [410, 149] on h4 "395.34 TiB" at bounding box center [412, 152] width 68 height 15
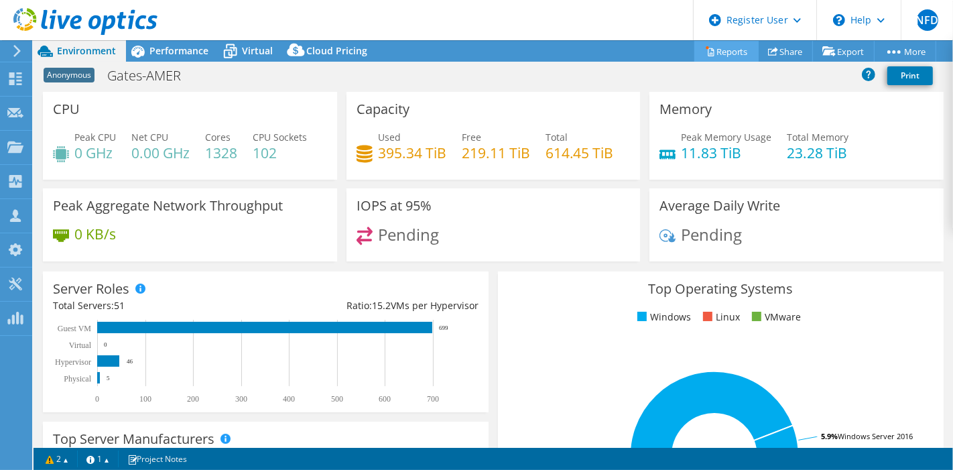
click at [731, 56] on link "Reports" at bounding box center [726, 51] width 64 height 21
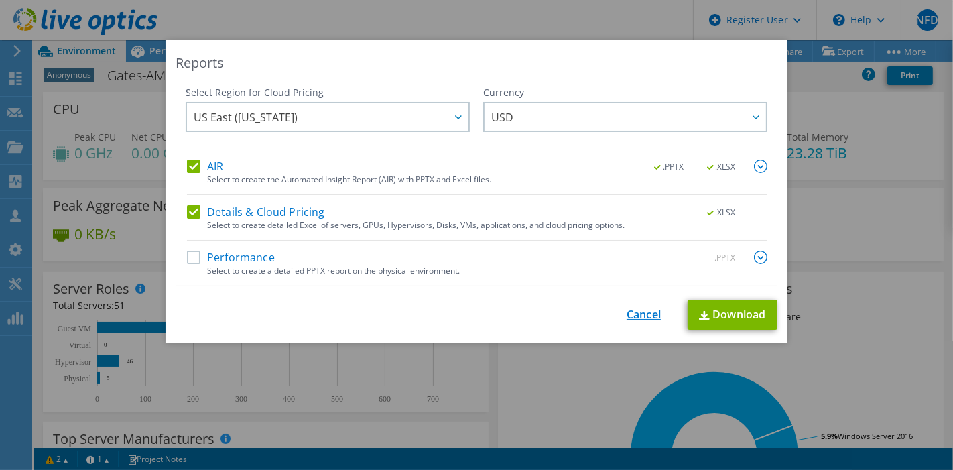
click at [637, 310] on link "Cancel" at bounding box center [643, 314] width 34 height 13
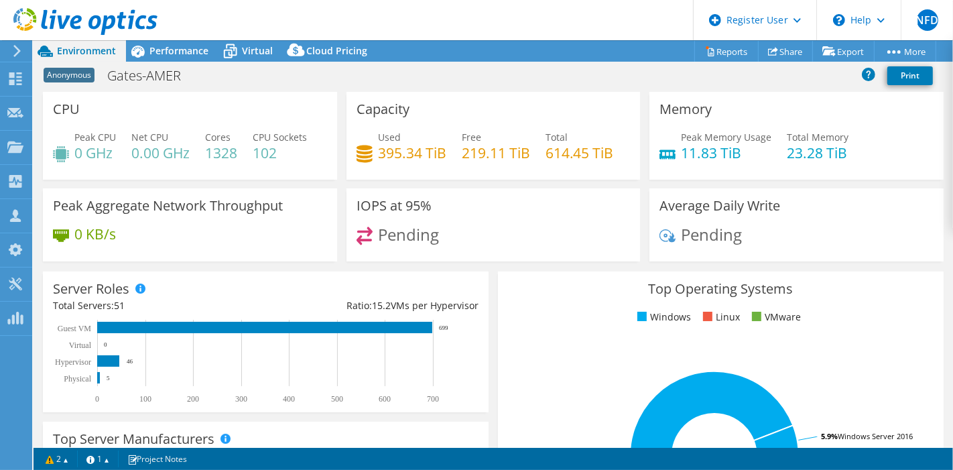
click at [15, 55] on use at bounding box center [16, 51] width 7 height 12
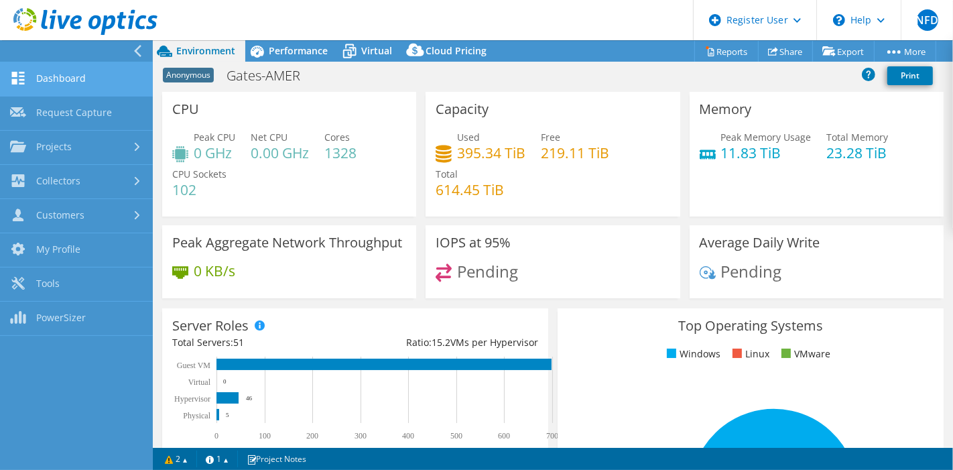
click at [82, 74] on link "Dashboard" at bounding box center [76, 79] width 153 height 34
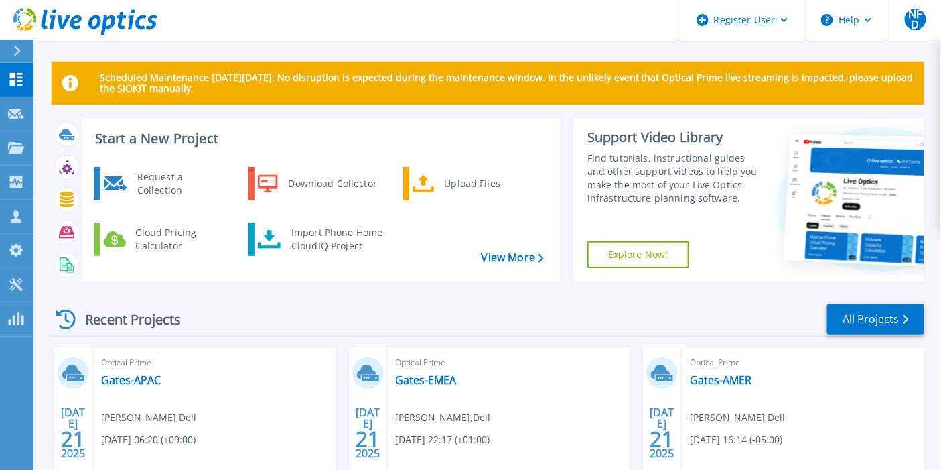
click at [7, 54] on button at bounding box center [17, 51] width 34 height 23
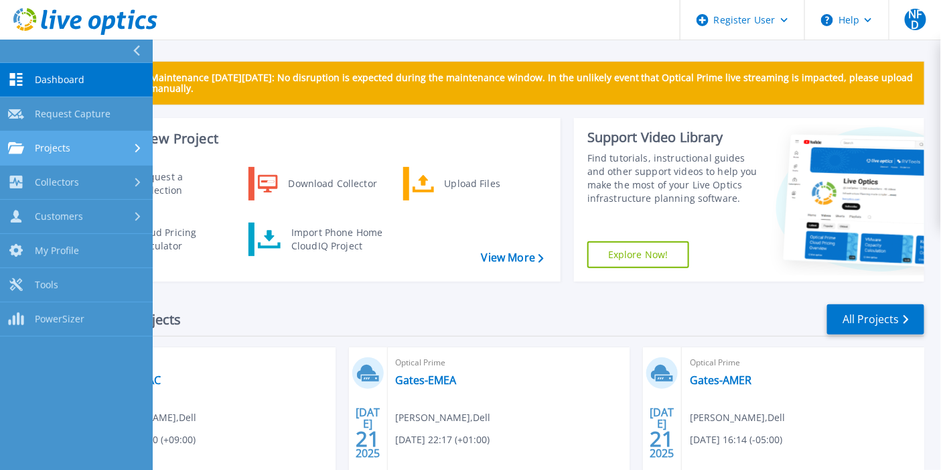
click at [92, 153] on div "Projects" at bounding box center [76, 148] width 137 height 12
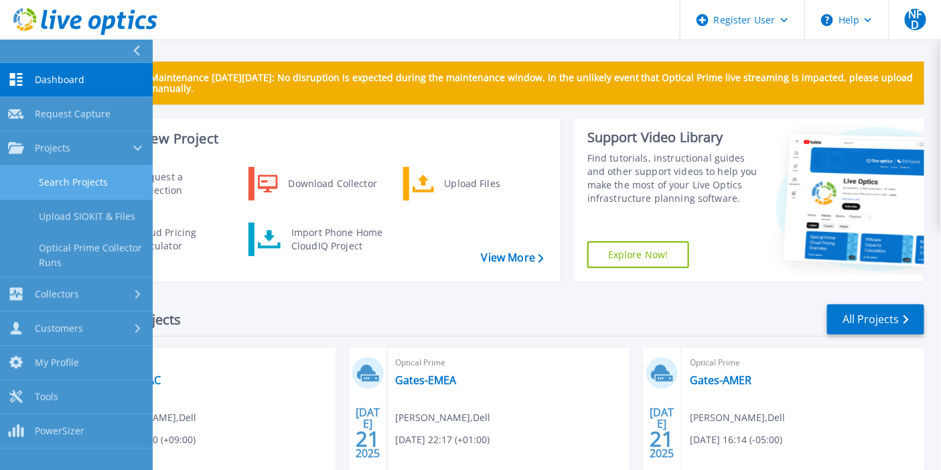
click at [105, 179] on link "Search Projects" at bounding box center [76, 183] width 153 height 34
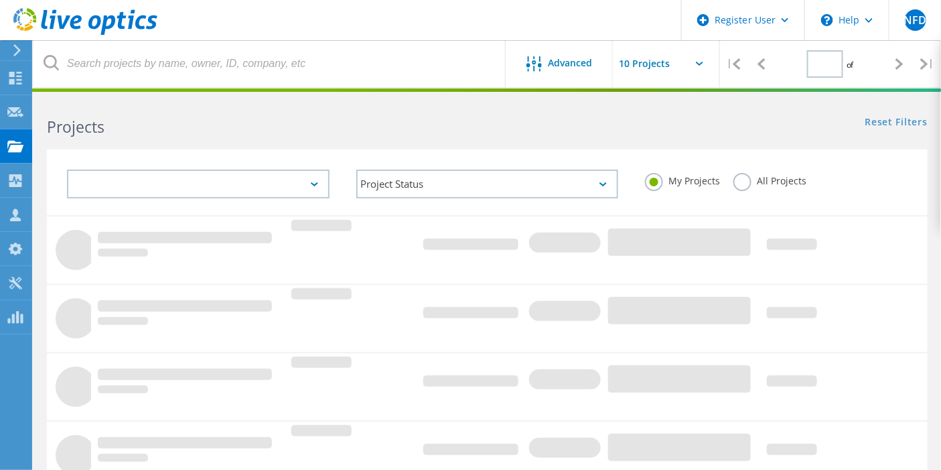
type input "1"
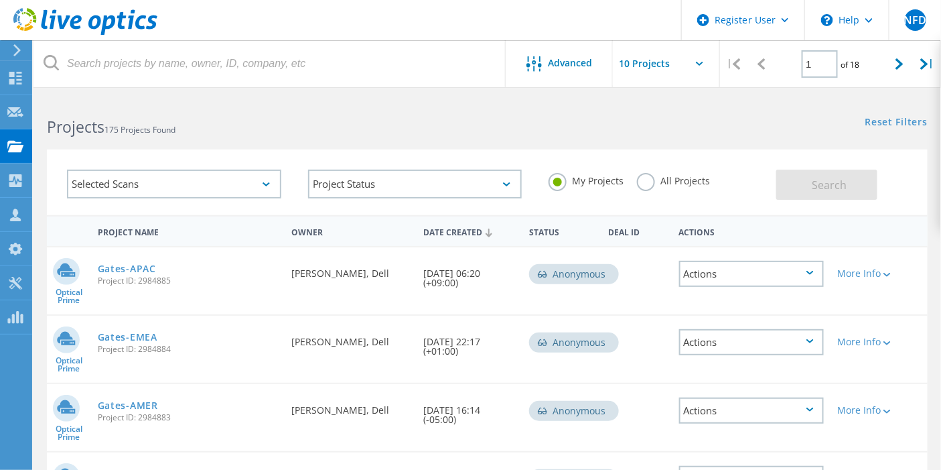
click at [593, 273] on div "Anonymous" at bounding box center [574, 274] width 90 height 20
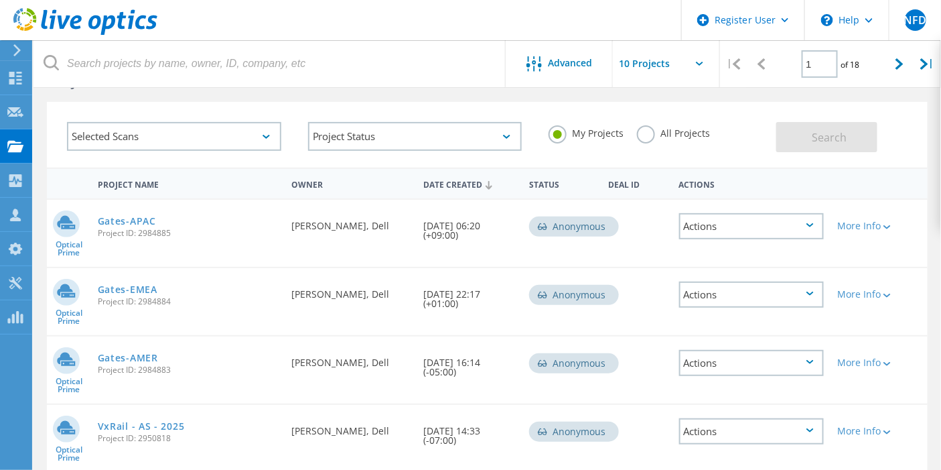
scroll to position [74, 0]
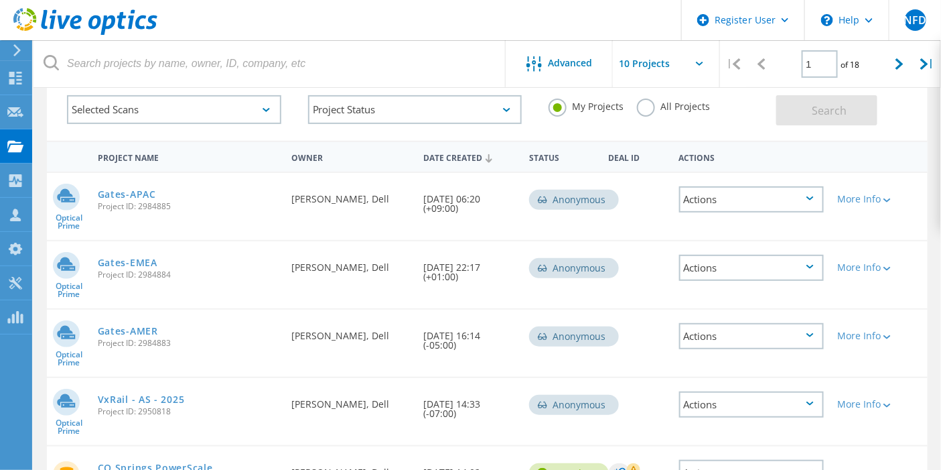
click at [618, 269] on div "Anonymous" at bounding box center [574, 268] width 90 height 20
click at [812, 190] on div "Actions" at bounding box center [751, 199] width 145 height 26
click at [539, 133] on div "My Projects All Projects" at bounding box center [655, 108] width 241 height 53
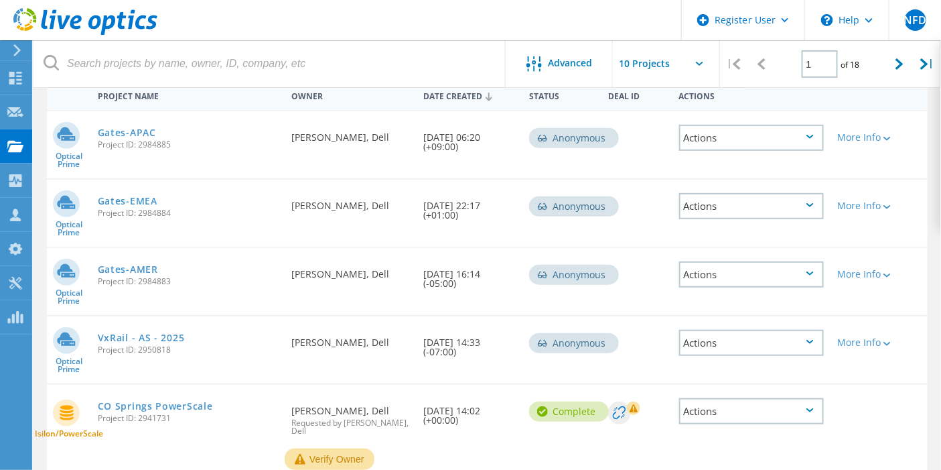
scroll to position [149, 0]
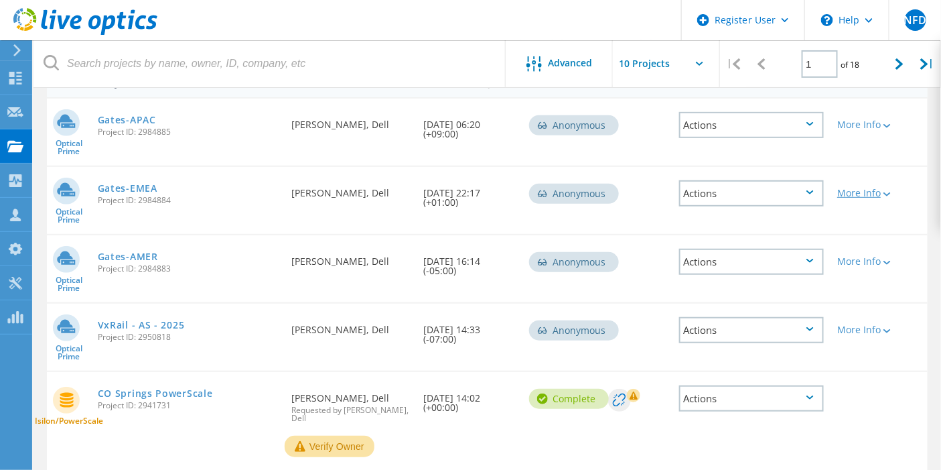
click at [888, 194] on div "More Info" at bounding box center [866, 192] width 57 height 9
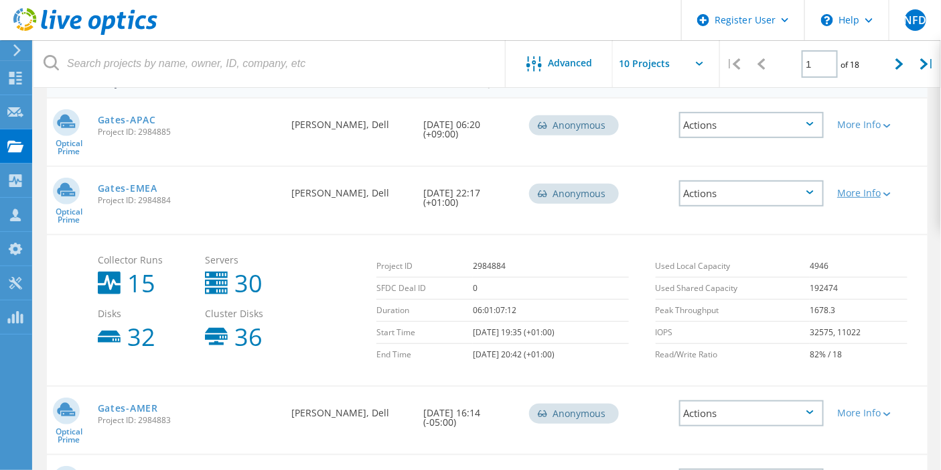
click at [888, 194] on div "More Info" at bounding box center [866, 192] width 57 height 9
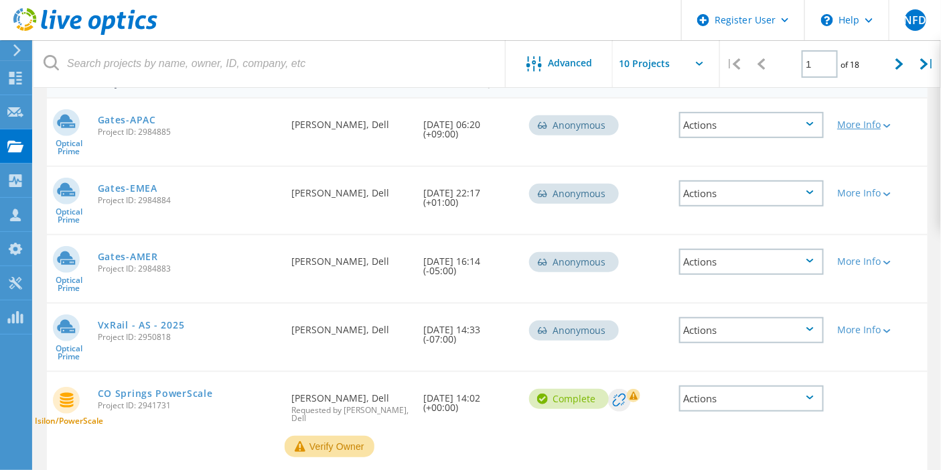
click at [892, 123] on div "More Info" at bounding box center [866, 124] width 57 height 9
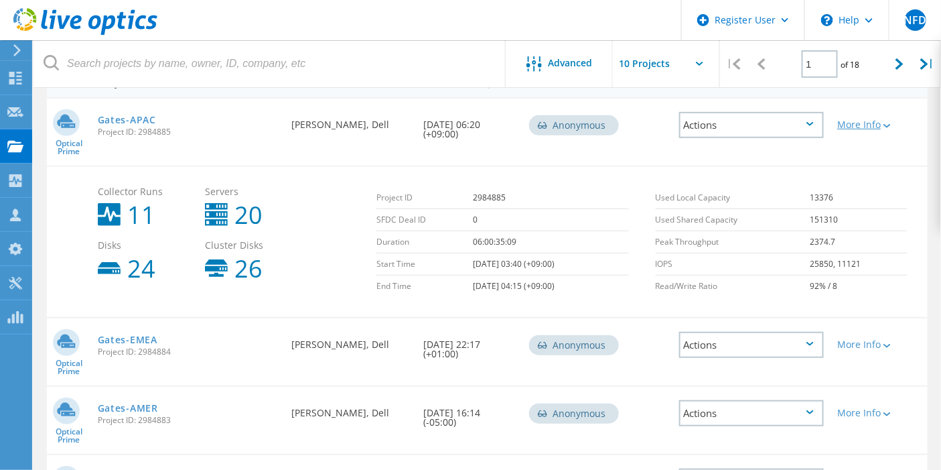
click at [892, 123] on div "More Info" at bounding box center [866, 124] width 57 height 9
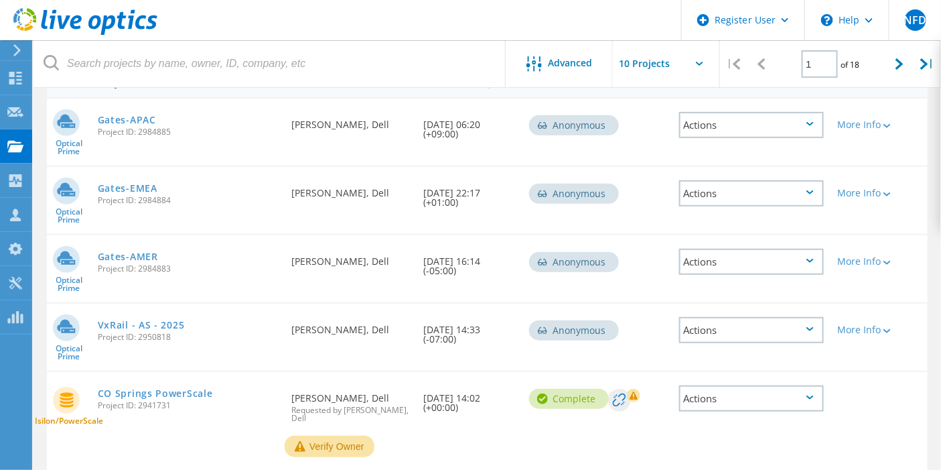
click at [777, 123] on div "Actions" at bounding box center [751, 125] width 145 height 26
click at [661, 139] on div "Optical Prime Gates-APAC Project ID: 2984885 Requested By Natalia Forero Duarte…" at bounding box center [487, 131] width 881 height 67
click at [722, 192] on div "Actions" at bounding box center [751, 193] width 145 height 26
click at [771, 208] on div "Share" at bounding box center [752, 204] width 143 height 21
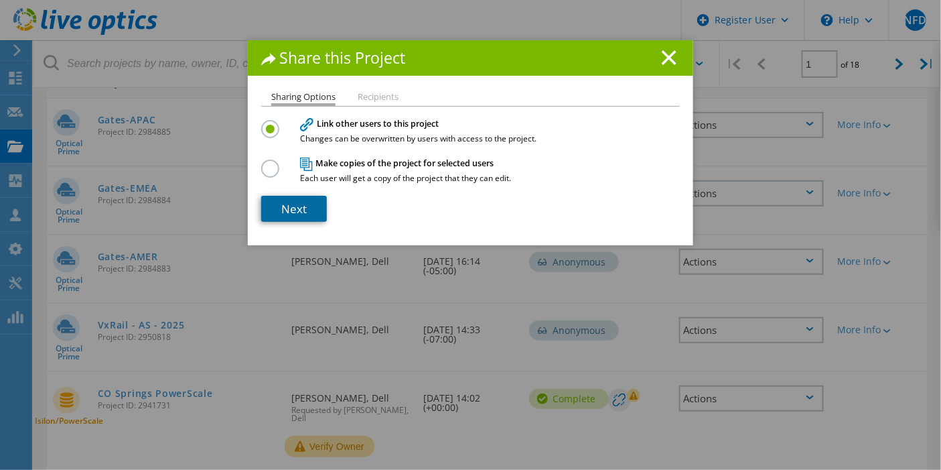
click at [311, 198] on link "Next" at bounding box center [294, 209] width 66 height 26
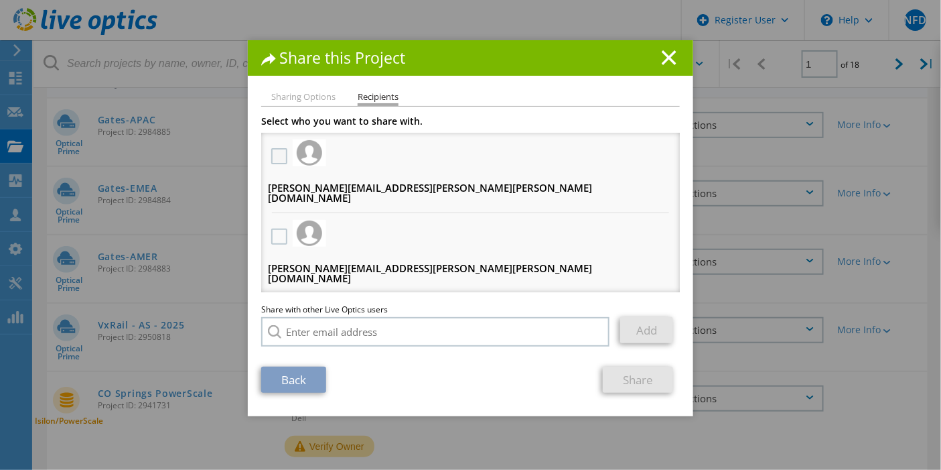
click at [276, 153] on label at bounding box center [280, 156] width 19 height 16
click at [0, 0] on input "checkbox" at bounding box center [0, 0] width 0 height 0
click at [275, 228] on label at bounding box center [280, 236] width 19 height 16
click at [0, 0] on input "checkbox" at bounding box center [0, 0] width 0 height 0
click at [273, 309] on label at bounding box center [280, 317] width 19 height 16
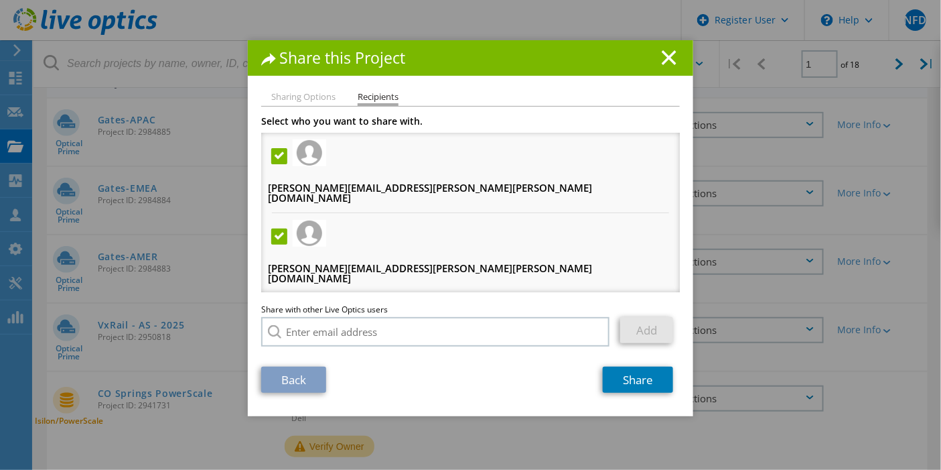
click at [0, 0] on input "checkbox" at bounding box center [0, 0] width 0 height 0
click at [607, 372] on link "Share" at bounding box center [638, 380] width 70 height 26
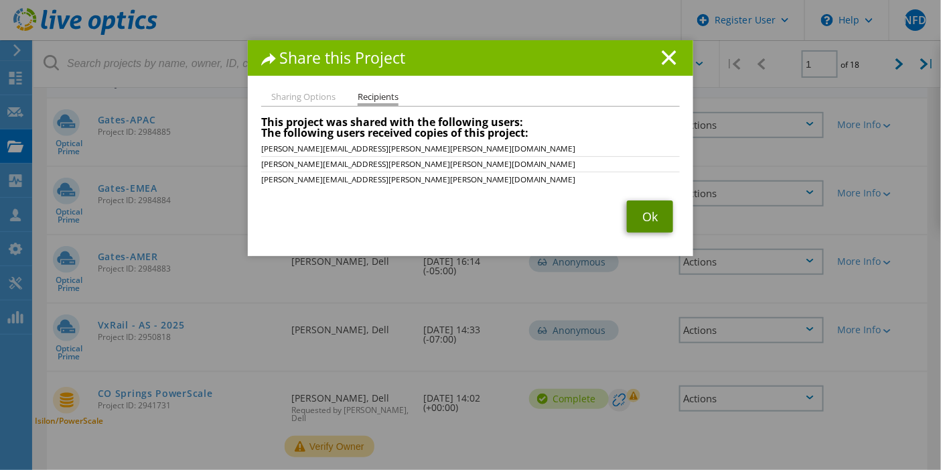
click at [637, 218] on link "Ok" at bounding box center [650, 216] width 46 height 32
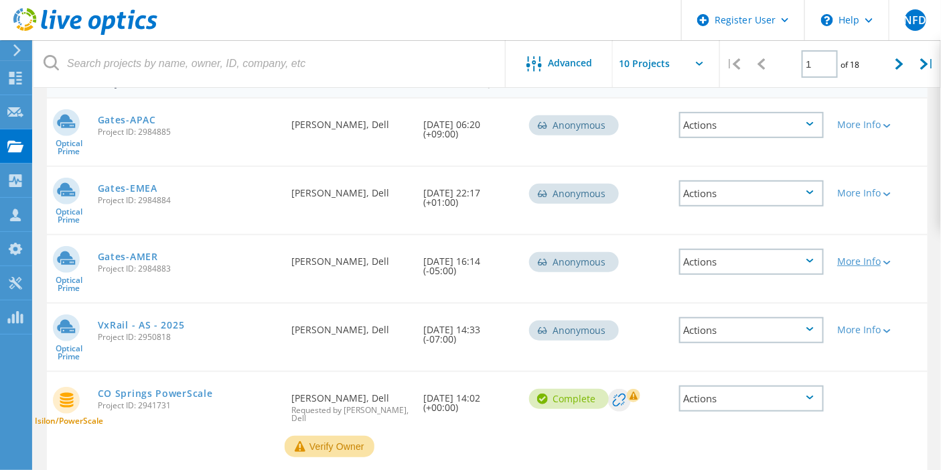
click at [895, 261] on div "More Info" at bounding box center [866, 261] width 57 height 9
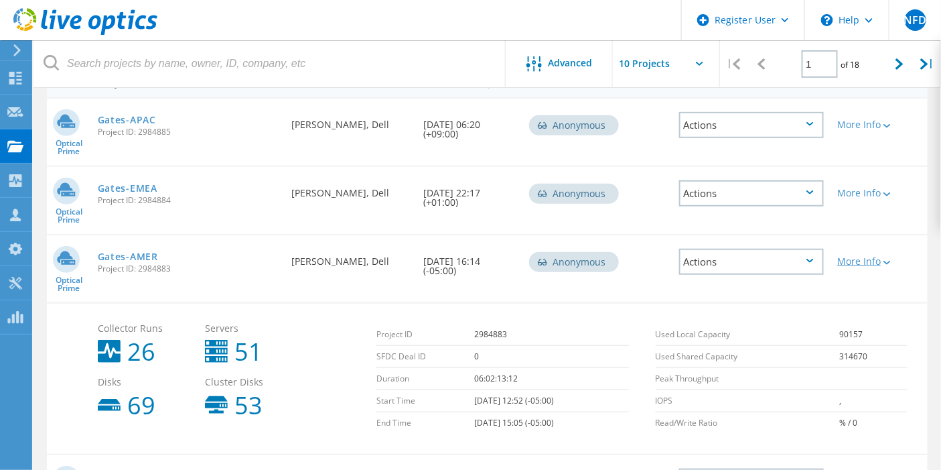
click at [895, 261] on div "More Info" at bounding box center [866, 261] width 57 height 9
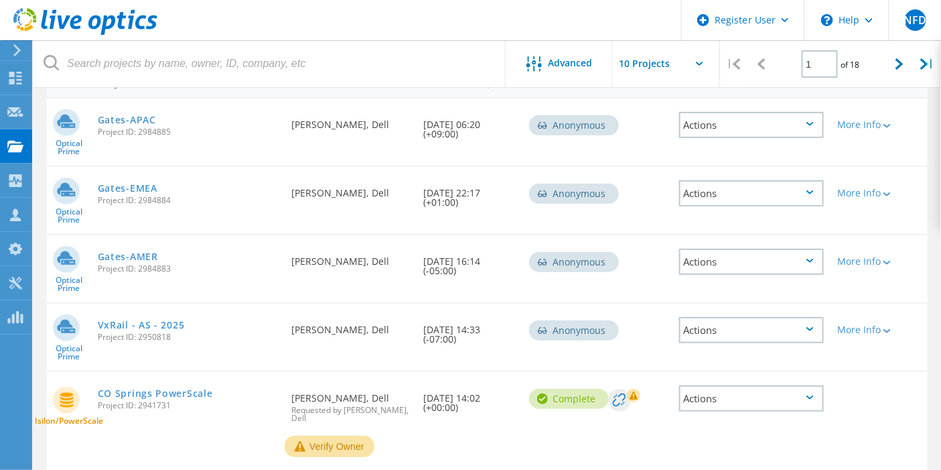
click at [808, 265] on div "Actions" at bounding box center [751, 262] width 145 height 26
click at [766, 271] on div "Share" at bounding box center [752, 272] width 143 height 21
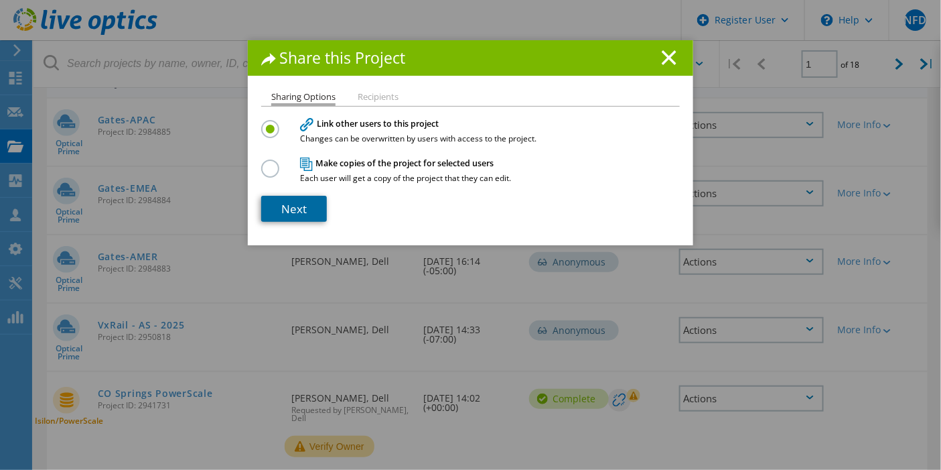
click at [312, 204] on link "Next" at bounding box center [294, 209] width 66 height 26
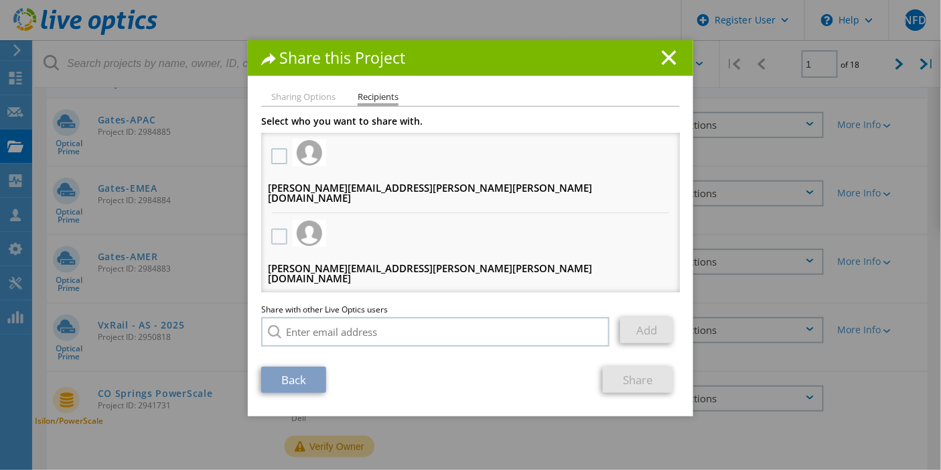
click at [666, 48] on div "Share this Project" at bounding box center [471, 58] width 446 height 36
click at [304, 379] on link "Back" at bounding box center [293, 380] width 65 height 26
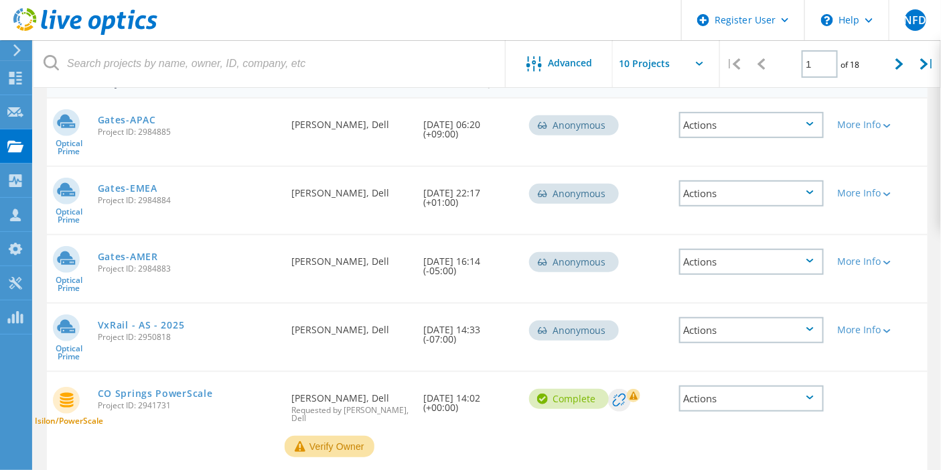
click at [819, 124] on div "Actions" at bounding box center [751, 125] width 145 height 26
click at [780, 137] on div "Share" at bounding box center [752, 135] width 143 height 21
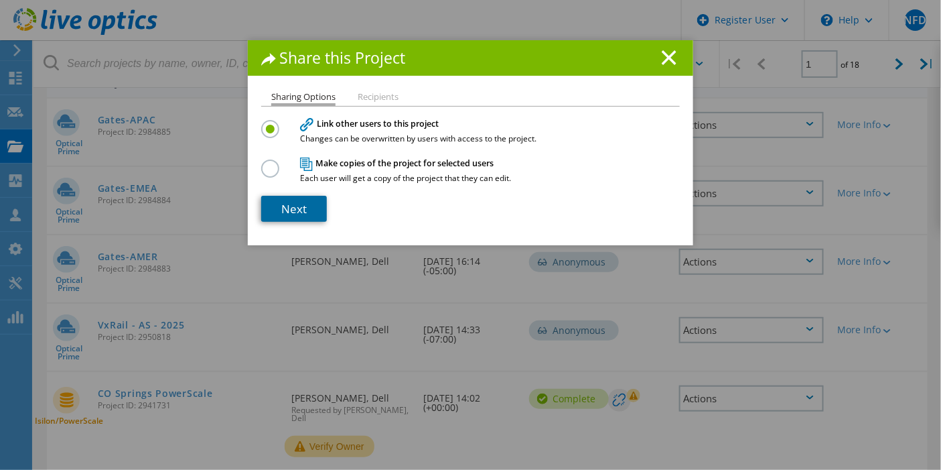
click at [308, 202] on link "Next" at bounding box center [294, 209] width 66 height 26
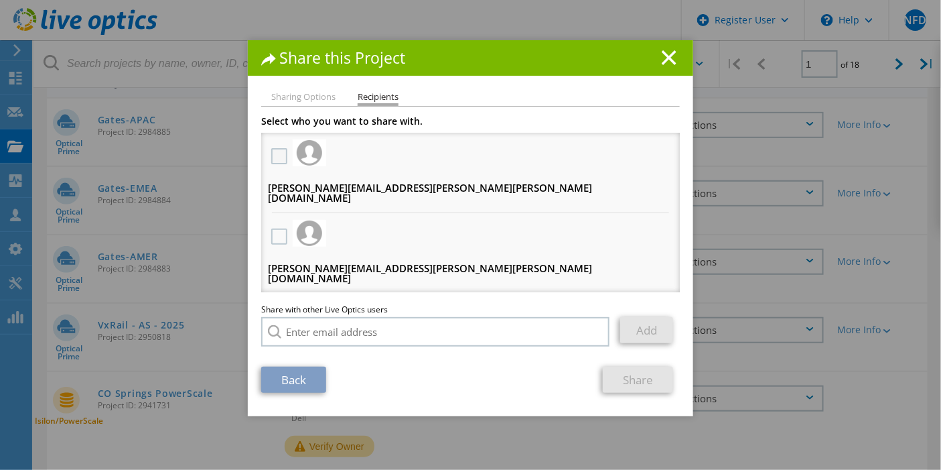
click at [271, 152] on label at bounding box center [280, 156] width 19 height 16
click at [0, 0] on input "checkbox" at bounding box center [0, 0] width 0 height 0
click at [277, 228] on label at bounding box center [280, 236] width 19 height 16
click at [0, 0] on input "checkbox" at bounding box center [0, 0] width 0 height 0
click at [273, 309] on label at bounding box center [280, 317] width 19 height 16
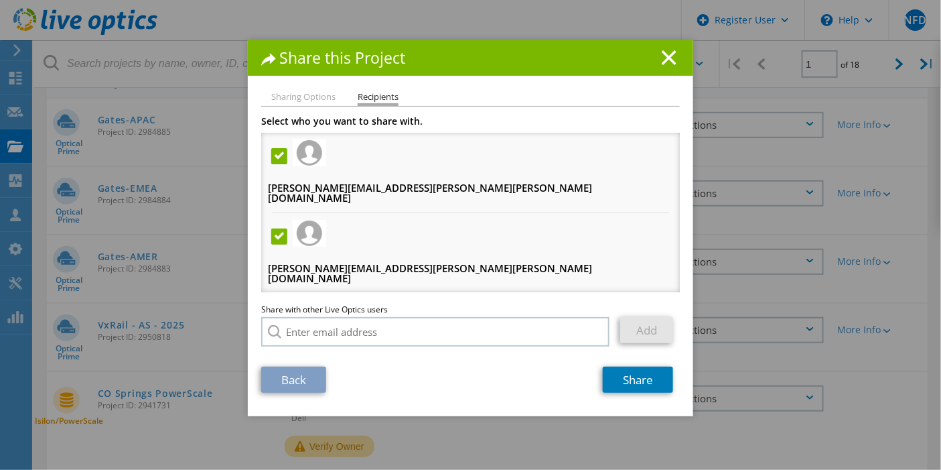
click at [0, 0] on input "checkbox" at bounding box center [0, 0] width 0 height 0
click at [607, 370] on link "Share" at bounding box center [638, 380] width 70 height 26
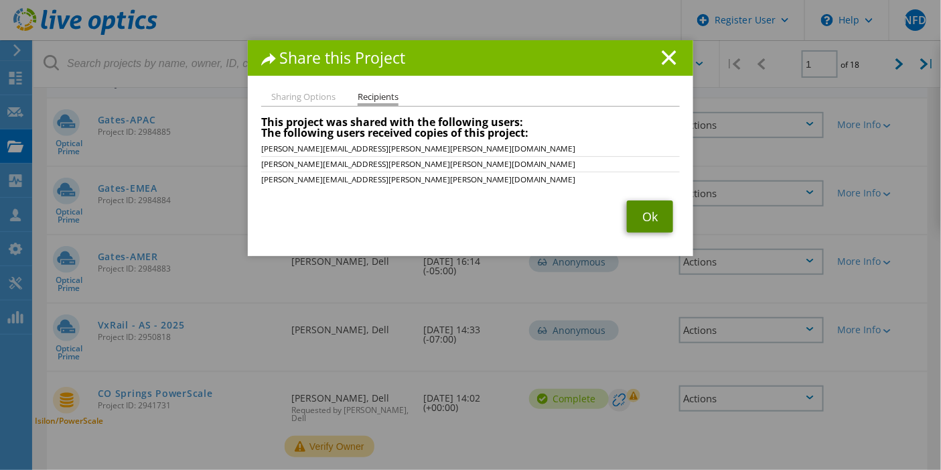
click at [643, 216] on link "Ok" at bounding box center [650, 216] width 46 height 32
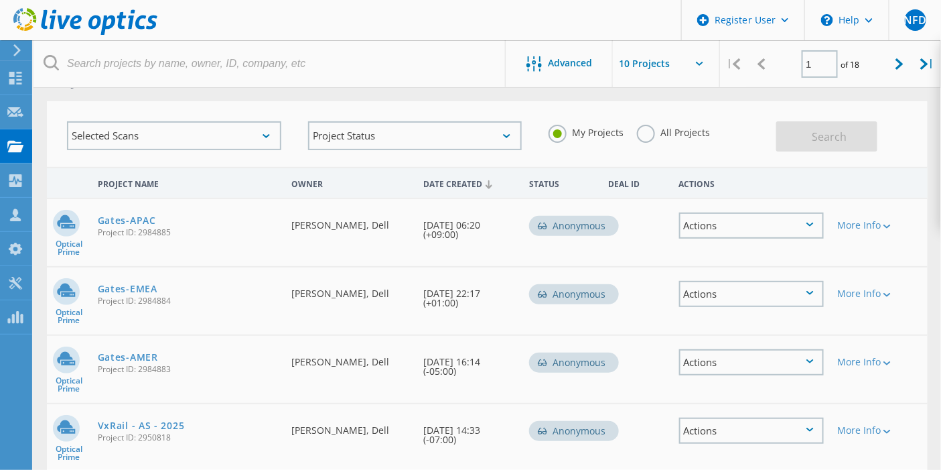
scroll to position [0, 0]
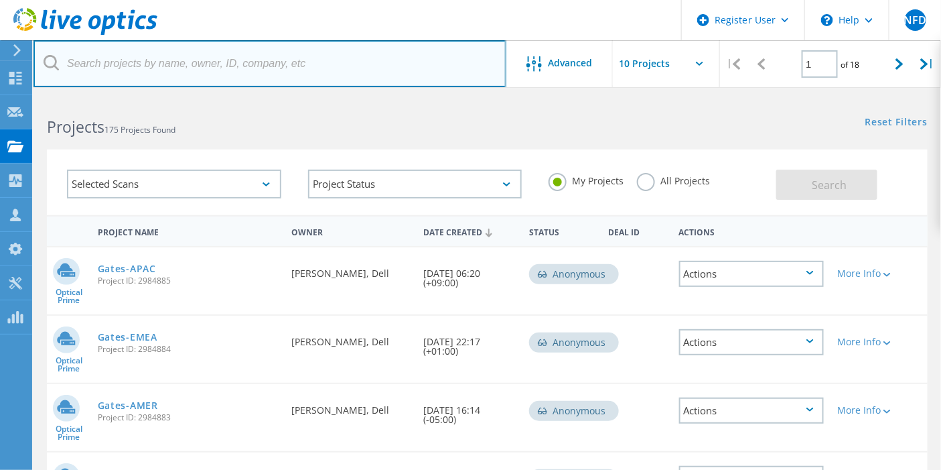
click at [238, 55] on input "text" at bounding box center [270, 63] width 473 height 47
paste input "2803577"
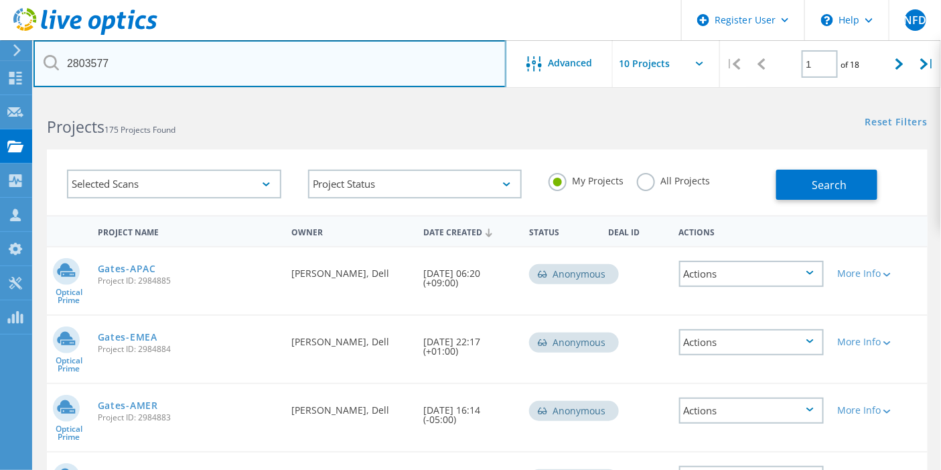
type input "2803577"
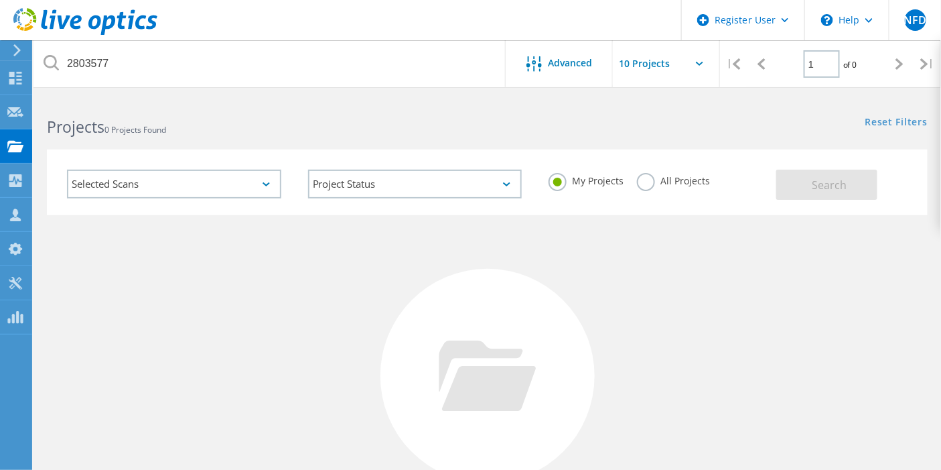
click at [668, 176] on label "All Projects" at bounding box center [673, 179] width 73 height 13
click at [0, 0] on input "All Projects" at bounding box center [0, 0] width 0 height 0
click at [807, 178] on button "Search" at bounding box center [827, 185] width 101 height 30
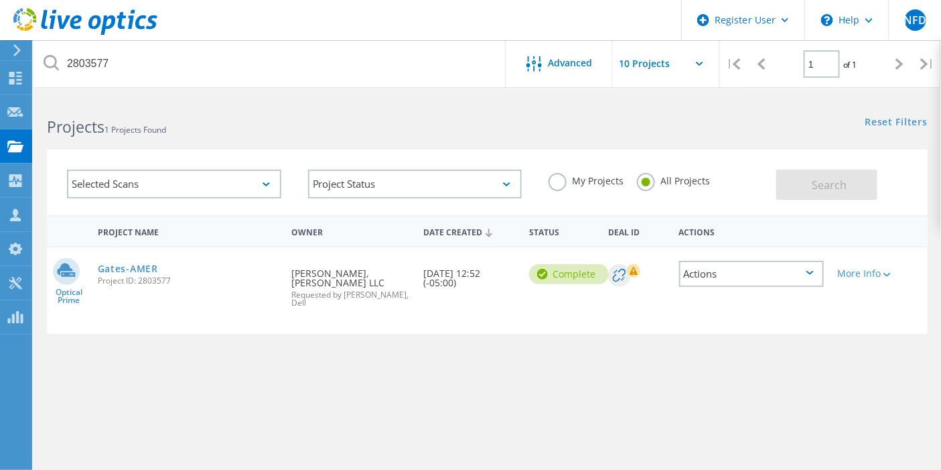
click at [763, 265] on div "Actions" at bounding box center [751, 274] width 145 height 26
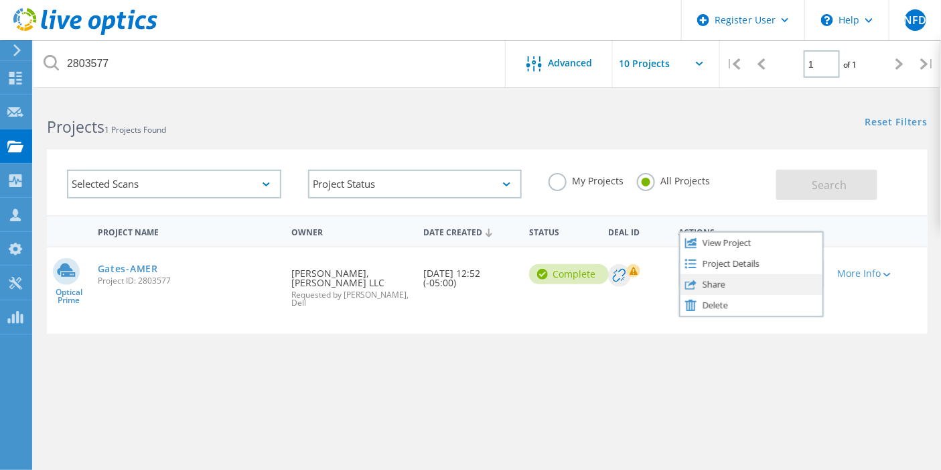
click at [748, 280] on div "Share" at bounding box center [752, 284] width 143 height 21
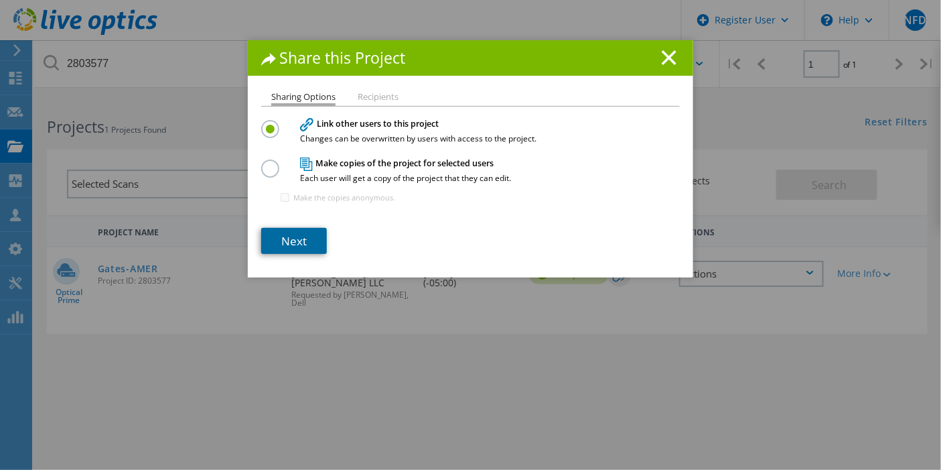
click at [288, 239] on link "Next" at bounding box center [294, 241] width 66 height 26
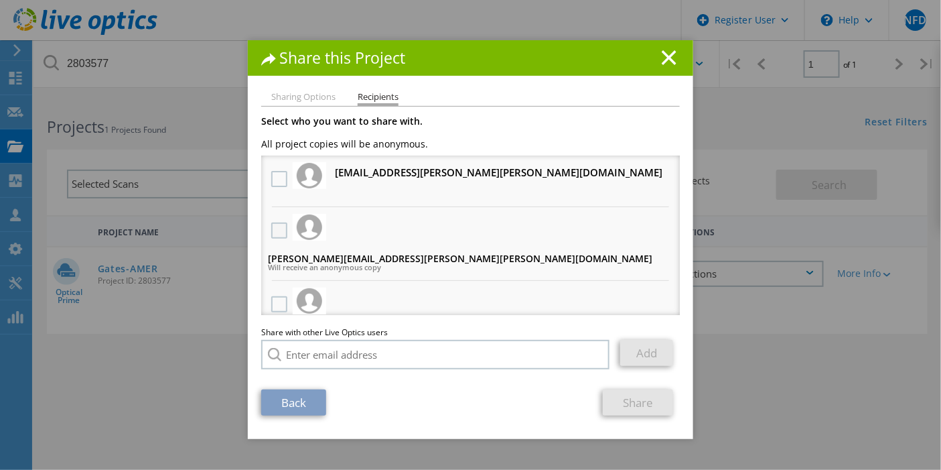
click at [279, 228] on label at bounding box center [280, 230] width 19 height 16
click at [0, 0] on input "checkbox" at bounding box center [0, 0] width 0 height 0
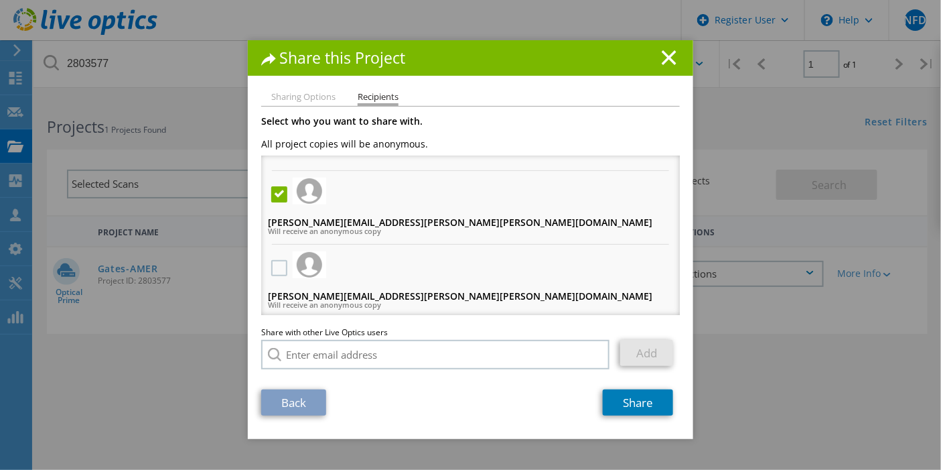
scroll to position [45, 0]
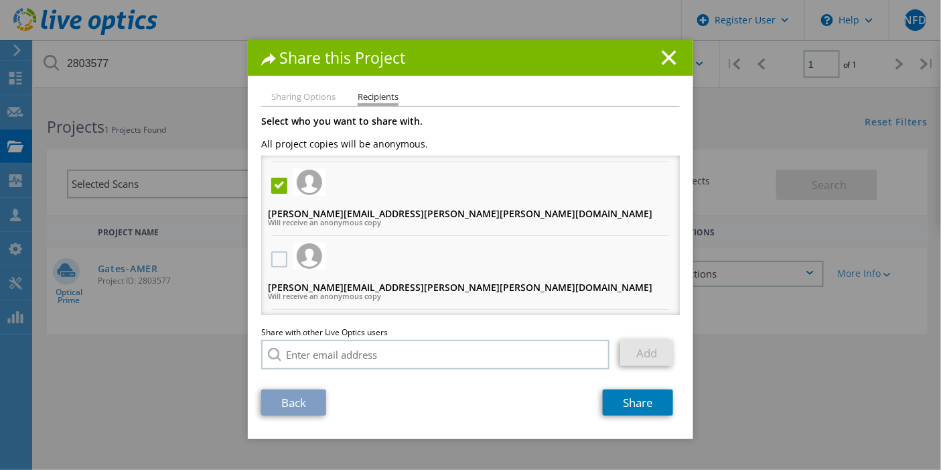
click at [274, 246] on div at bounding box center [279, 260] width 23 height 28
click at [275, 251] on label at bounding box center [280, 259] width 19 height 16
click at [0, 0] on input "checkbox" at bounding box center [0, 0] width 0 height 0
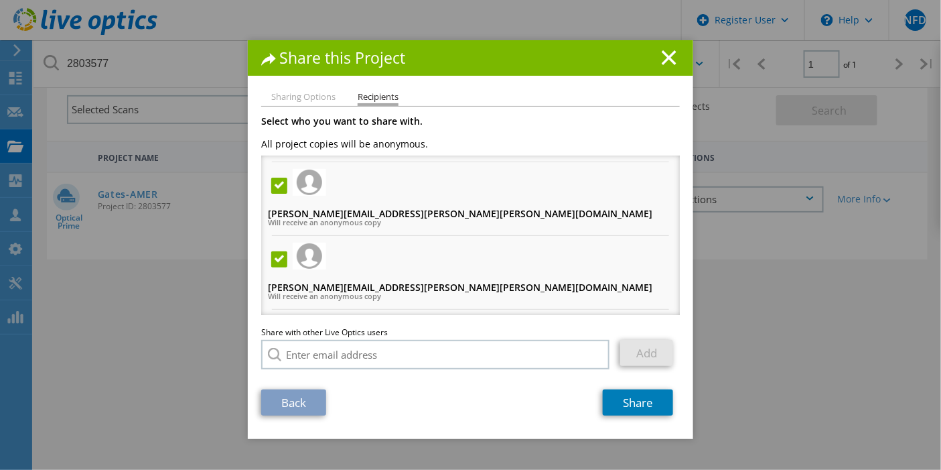
click at [272, 325] on label at bounding box center [280, 333] width 19 height 16
click at [0, 0] on input "checkbox" at bounding box center [0, 0] width 0 height 0
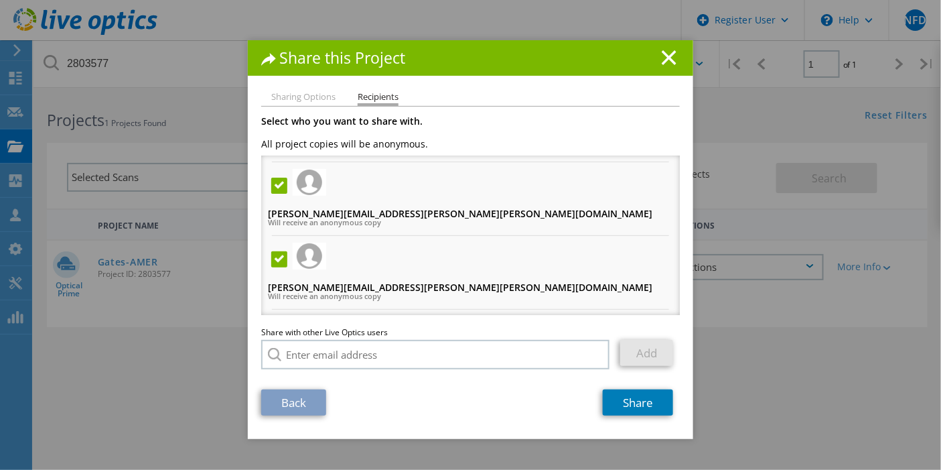
scroll to position [0, 0]
click at [308, 97] on li "Sharing Options" at bounding box center [303, 97] width 64 height 11
click at [306, 384] on section "Select who you want to share with. All project copies will be anonymous. PK.Bal…" at bounding box center [470, 266] width 419 height 299
click at [300, 395] on link "Back" at bounding box center [293, 402] width 65 height 26
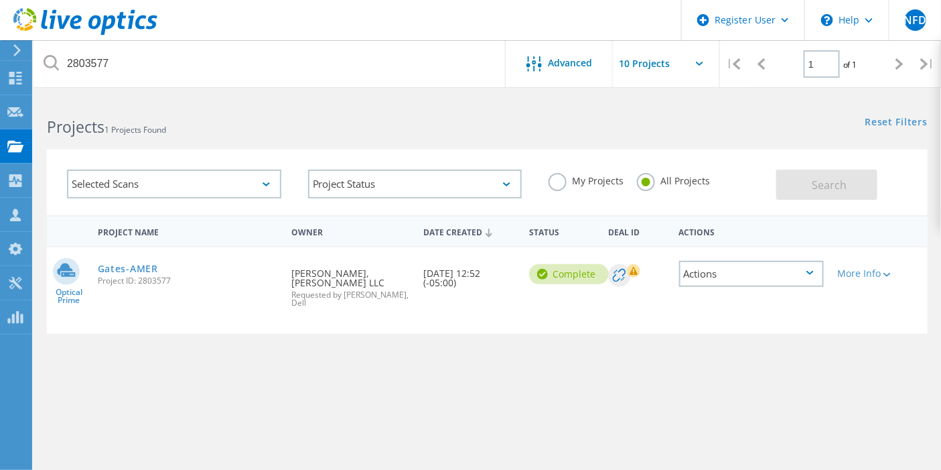
click at [755, 278] on div "Actions" at bounding box center [751, 274] width 145 height 26
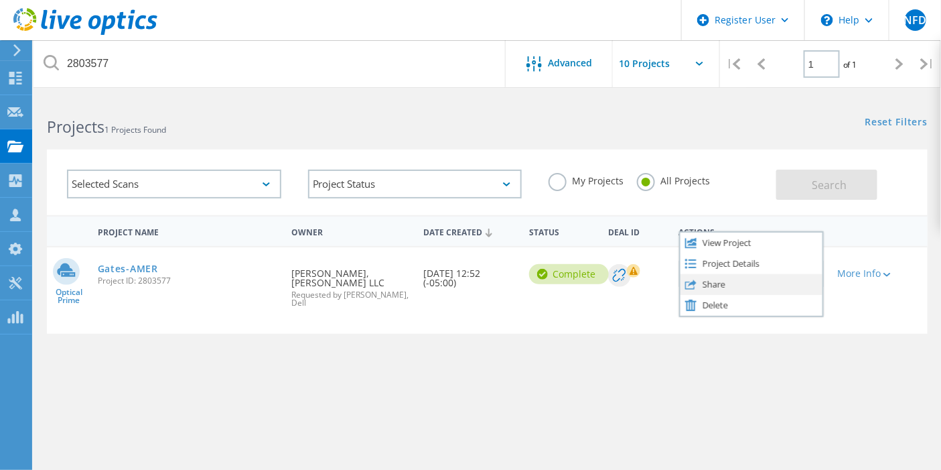
click at [748, 283] on div "Share" at bounding box center [752, 284] width 143 height 21
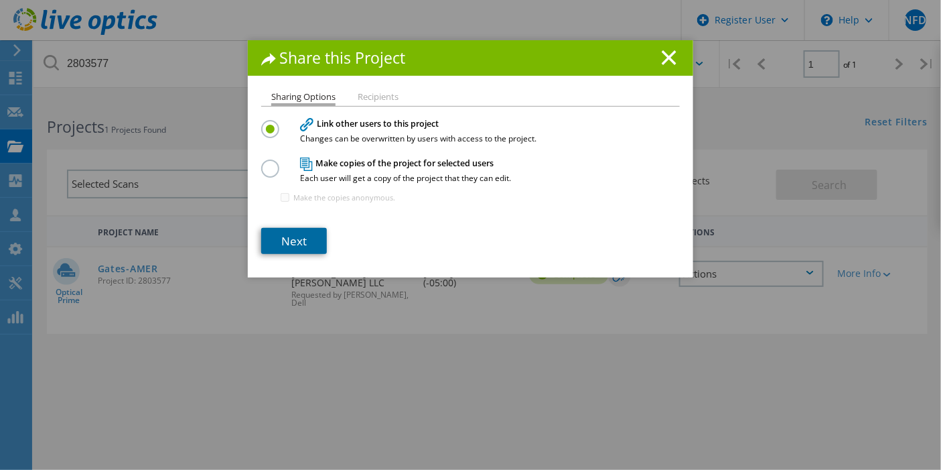
click at [289, 237] on link "Next" at bounding box center [294, 241] width 66 height 26
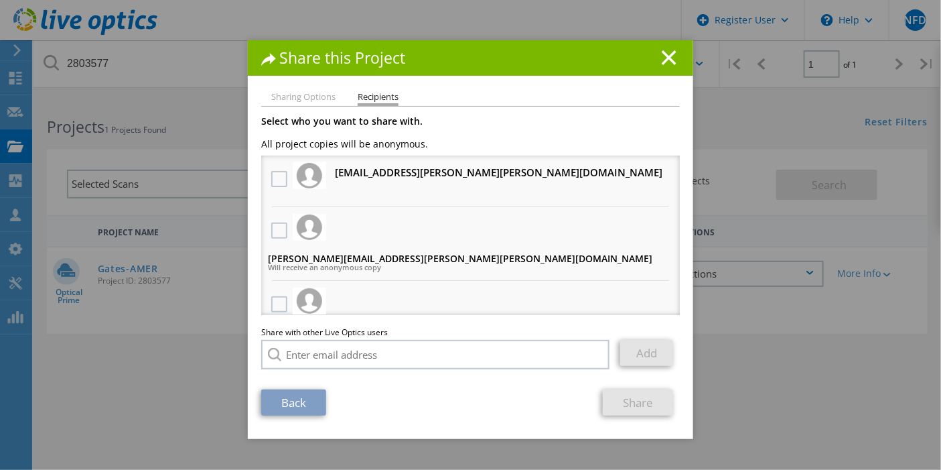
scroll to position [45, 0]
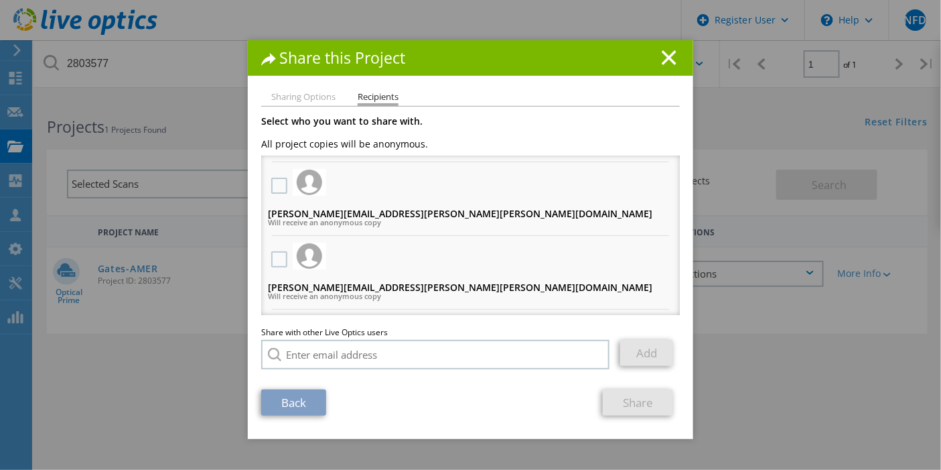
click at [268, 182] on div at bounding box center [279, 186] width 23 height 28
click at [271, 251] on label at bounding box center [280, 259] width 19 height 16
click at [0, 0] on input "checkbox" at bounding box center [0, 0] width 0 height 0
click at [273, 179] on label at bounding box center [280, 186] width 19 height 16
click at [0, 0] on input "checkbox" at bounding box center [0, 0] width 0 height 0
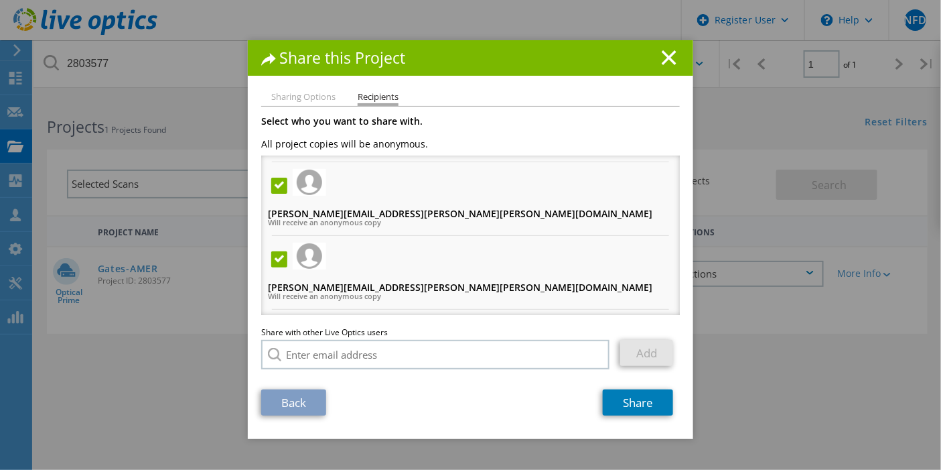
click at [276, 325] on label at bounding box center [280, 333] width 19 height 16
click at [0, 0] on input "checkbox" at bounding box center [0, 0] width 0 height 0
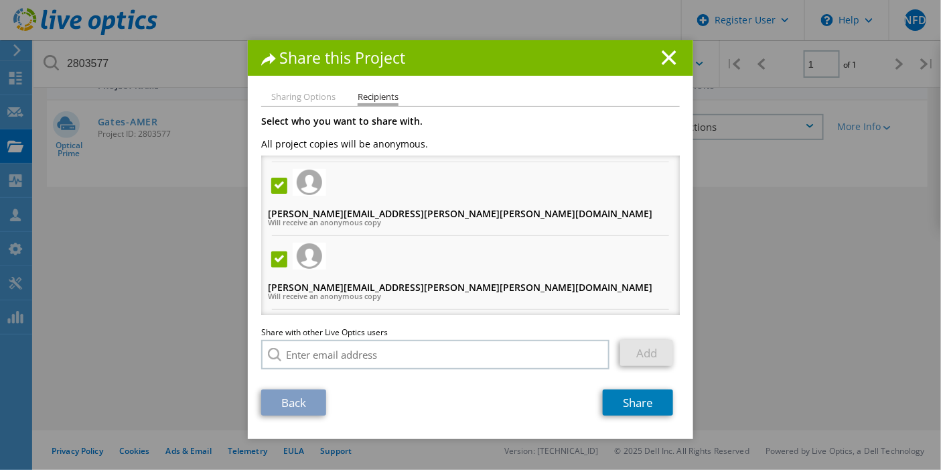
click at [306, 401] on link "Back" at bounding box center [293, 402] width 65 height 26
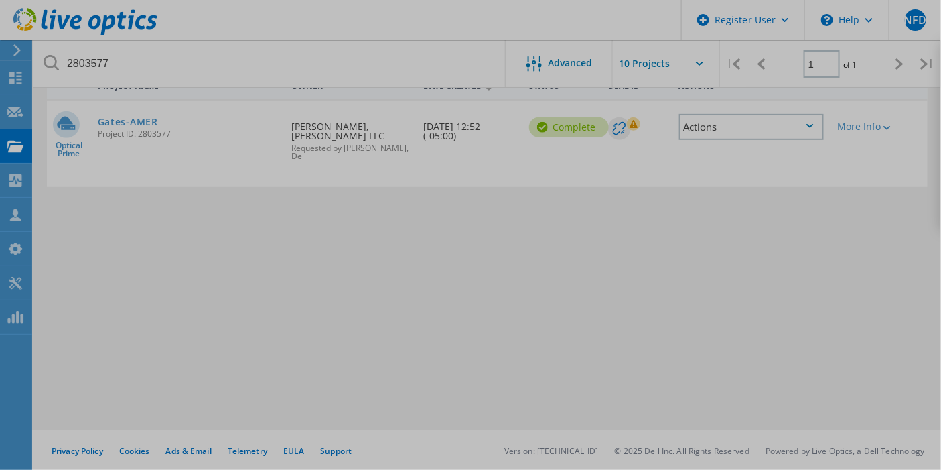
scroll to position [0, 0]
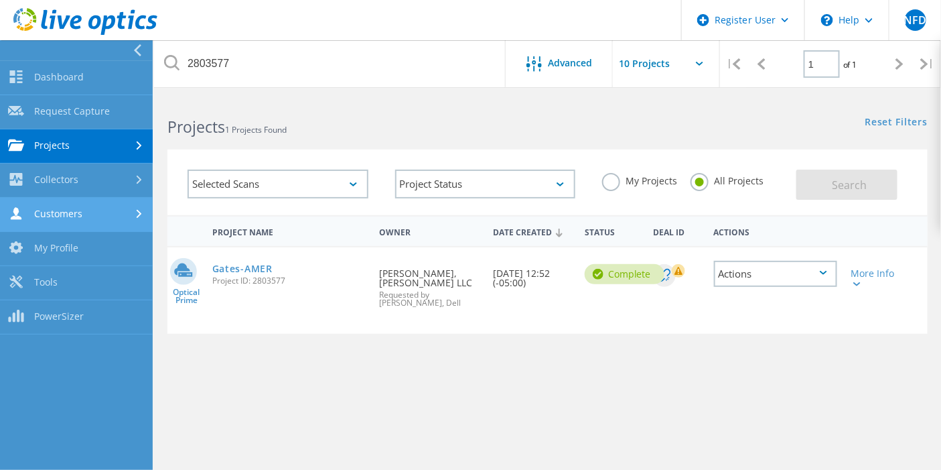
click at [76, 220] on link "Customers" at bounding box center [76, 215] width 153 height 34
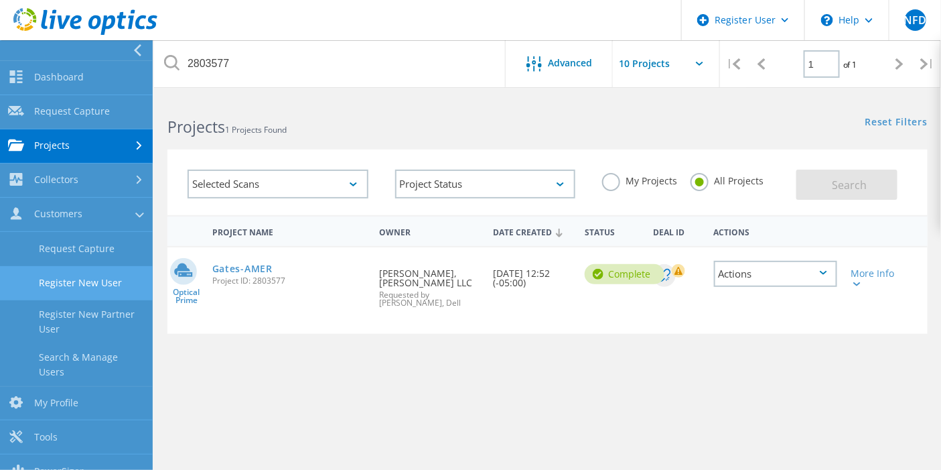
click at [79, 291] on link "Register New User" at bounding box center [76, 283] width 153 height 34
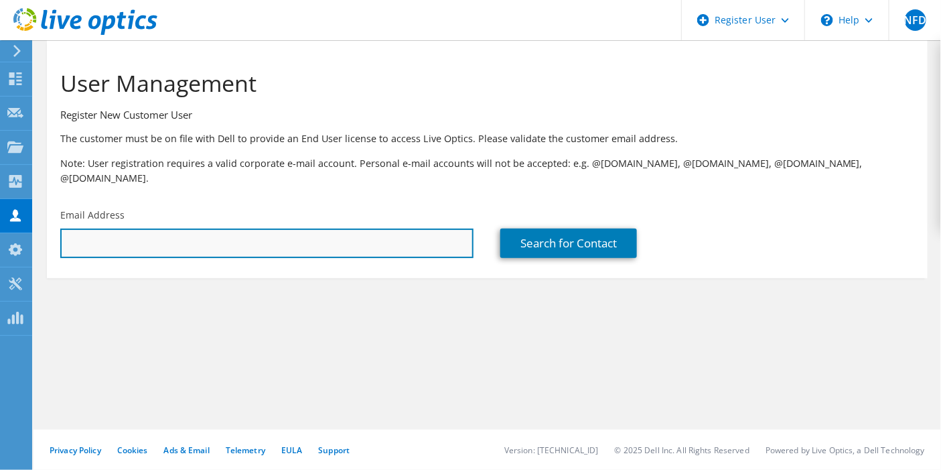
click at [243, 229] on input "text" at bounding box center [266, 242] width 413 height 29
paste input "[PERSON_NAME][EMAIL_ADDRESS][DOMAIN_NAME]"
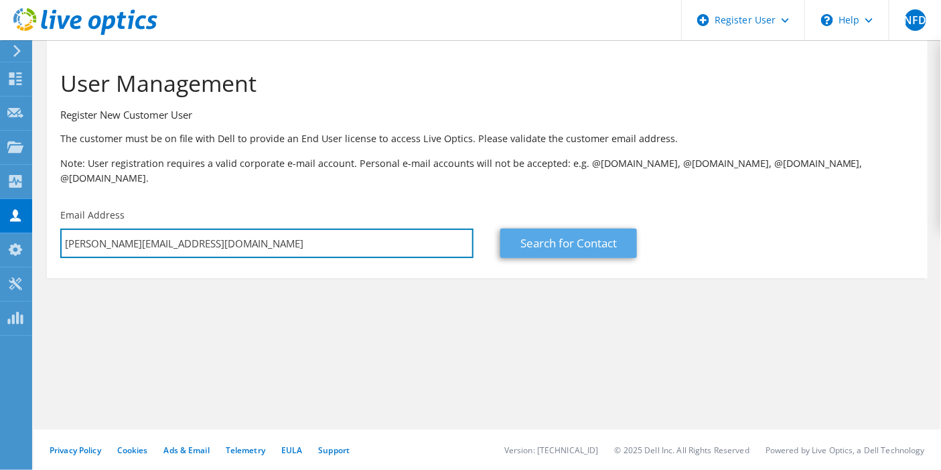
type input "[PERSON_NAME][EMAIL_ADDRESS][DOMAIN_NAME]"
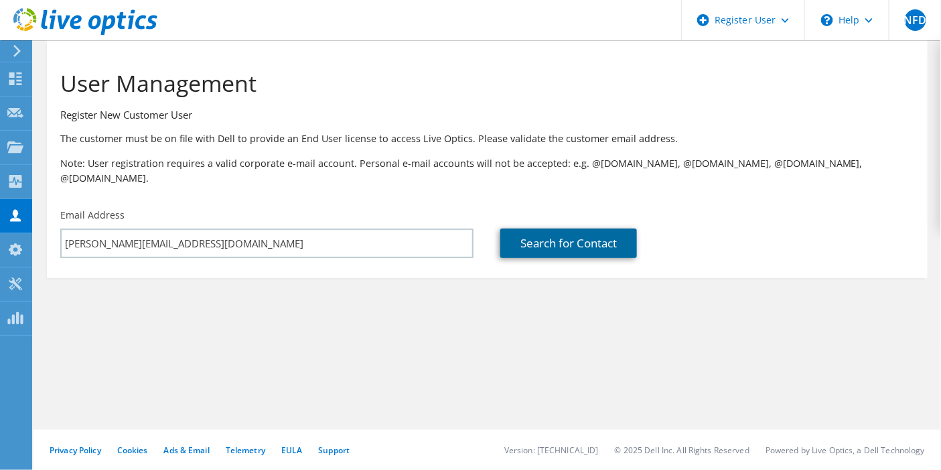
click at [614, 233] on link "Search for Contact" at bounding box center [569, 242] width 137 height 29
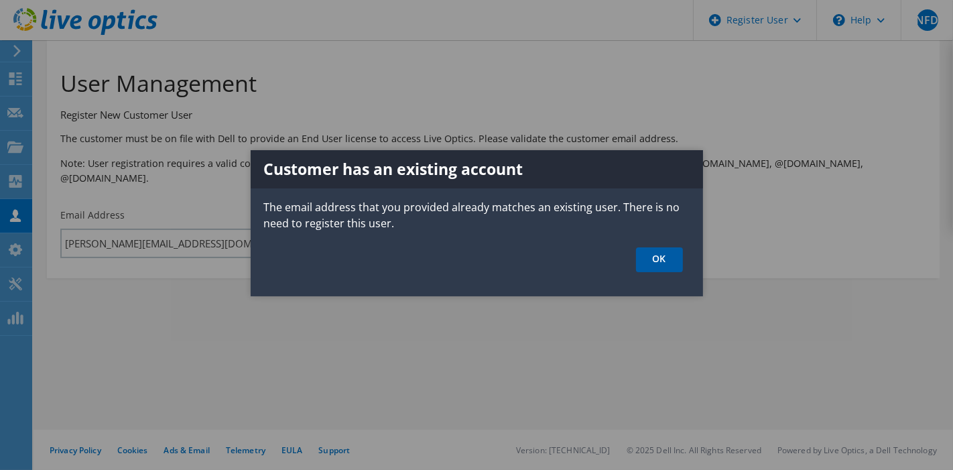
click at [669, 256] on link "OK" at bounding box center [659, 259] width 47 height 25
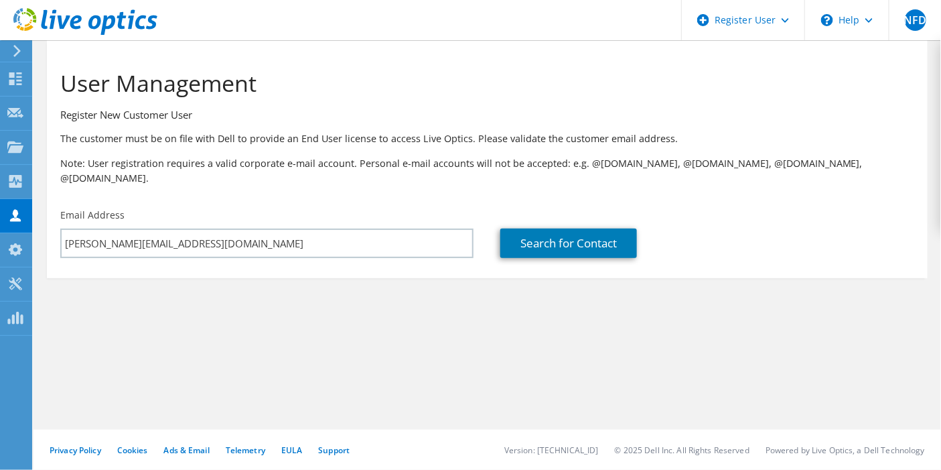
click at [18, 49] on use at bounding box center [16, 51] width 7 height 12
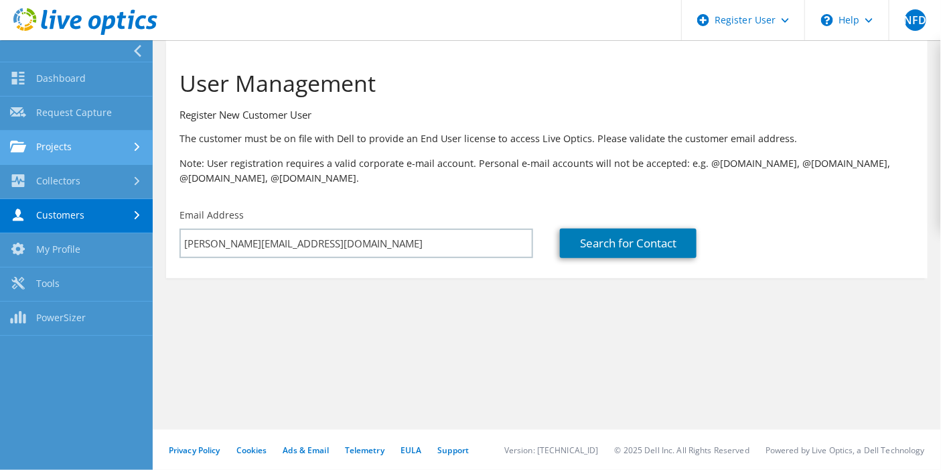
click at [90, 145] on link "Projects" at bounding box center [76, 148] width 153 height 34
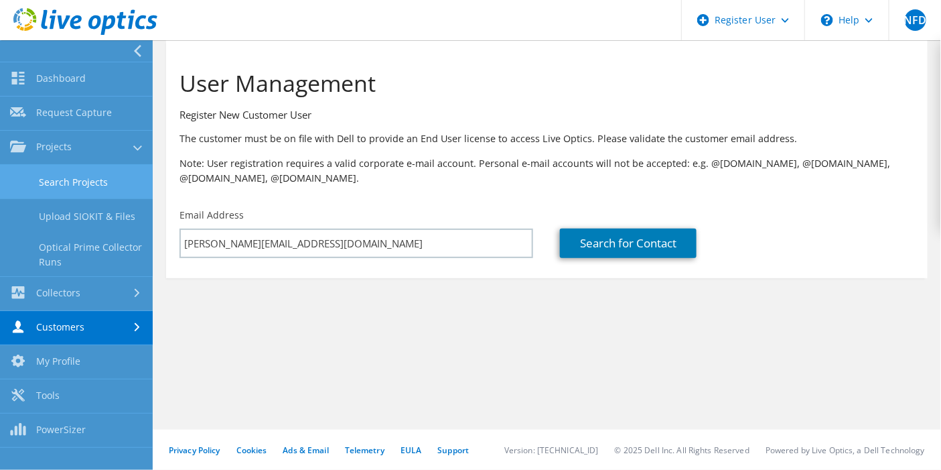
click at [102, 179] on link "Search Projects" at bounding box center [76, 182] width 153 height 34
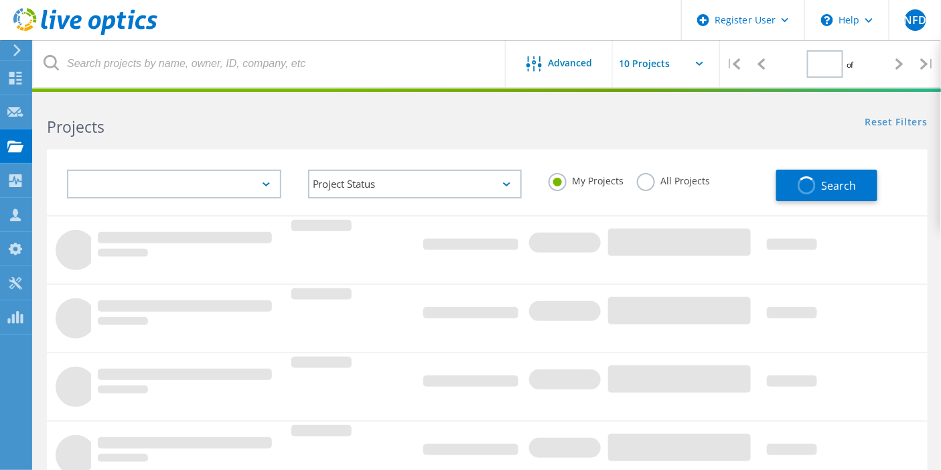
type input "1"
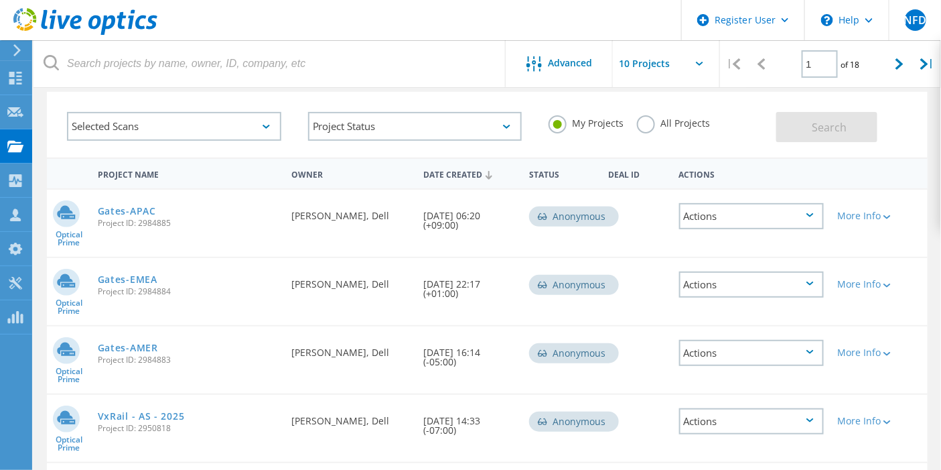
scroll to position [74, 0]
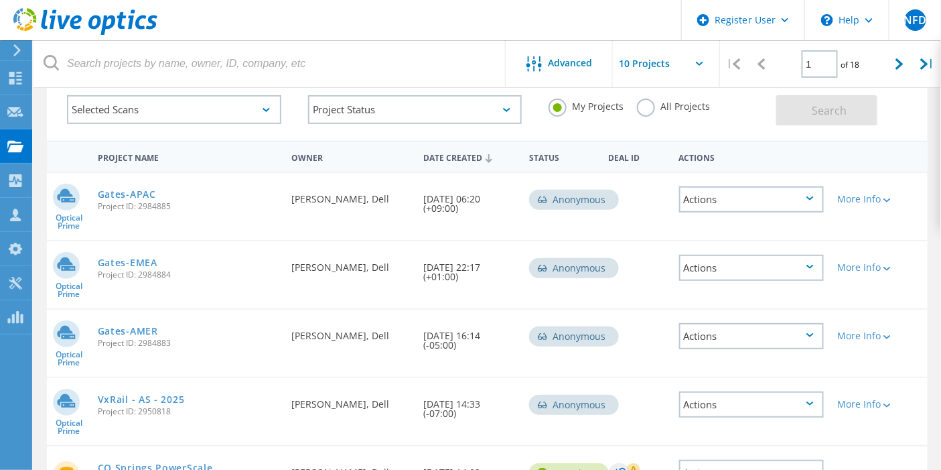
click at [771, 198] on div "Actions" at bounding box center [751, 199] width 145 height 26
click at [761, 206] on div "Share" at bounding box center [752, 210] width 143 height 21
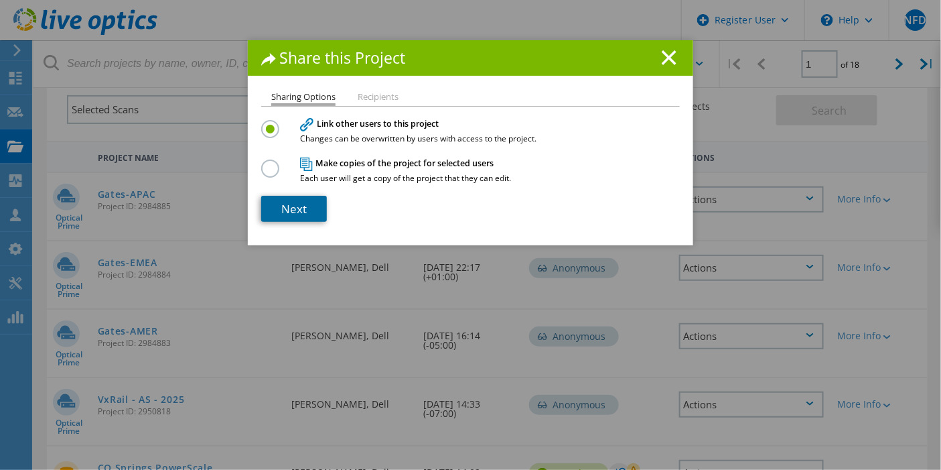
click at [281, 197] on link "Next" at bounding box center [294, 209] width 66 height 26
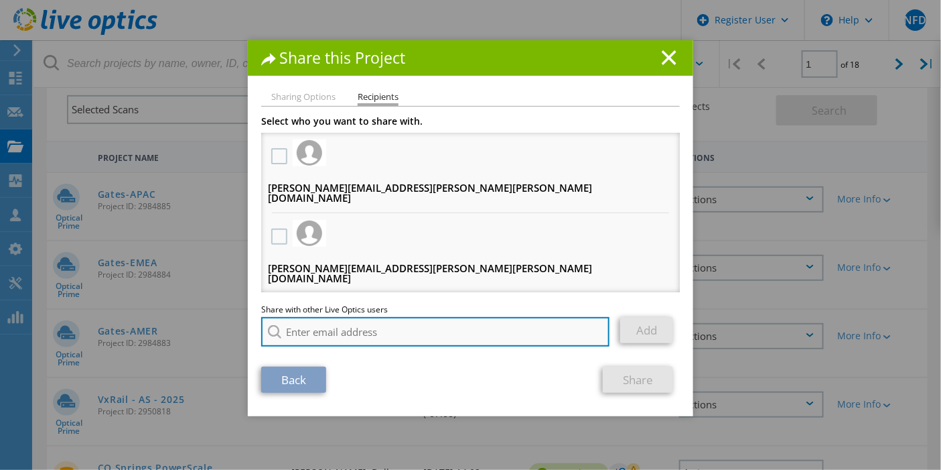
click at [332, 331] on input "search" at bounding box center [435, 331] width 348 height 29
paste input "[PERSON_NAME][EMAIL_ADDRESS][DOMAIN_NAME]"
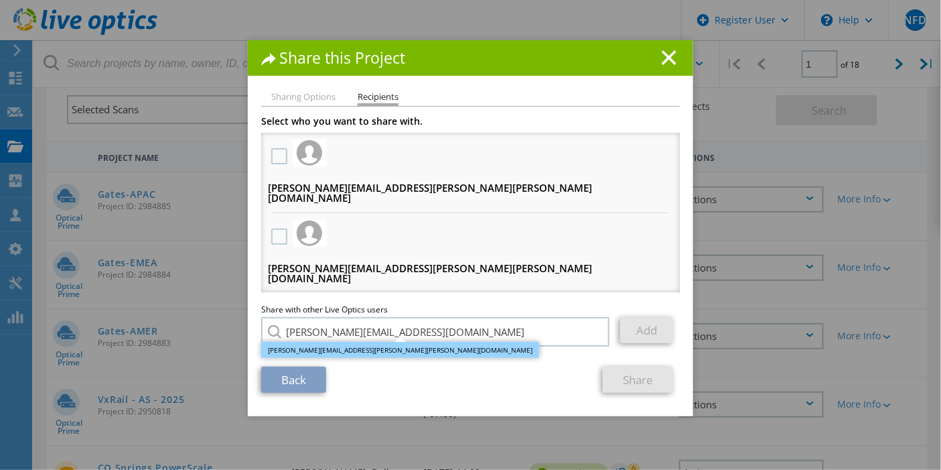
click at [380, 344] on li "[PERSON_NAME][EMAIL_ADDRESS][PERSON_NAME][PERSON_NAME][DOMAIN_NAME]" at bounding box center [400, 350] width 278 height 16
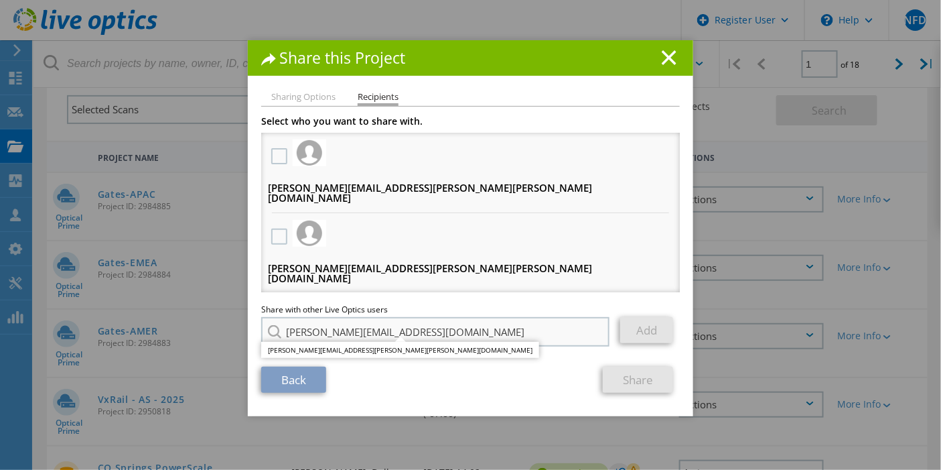
type input "[PERSON_NAME][EMAIL_ADDRESS][PERSON_NAME][PERSON_NAME][DOMAIN_NAME]"
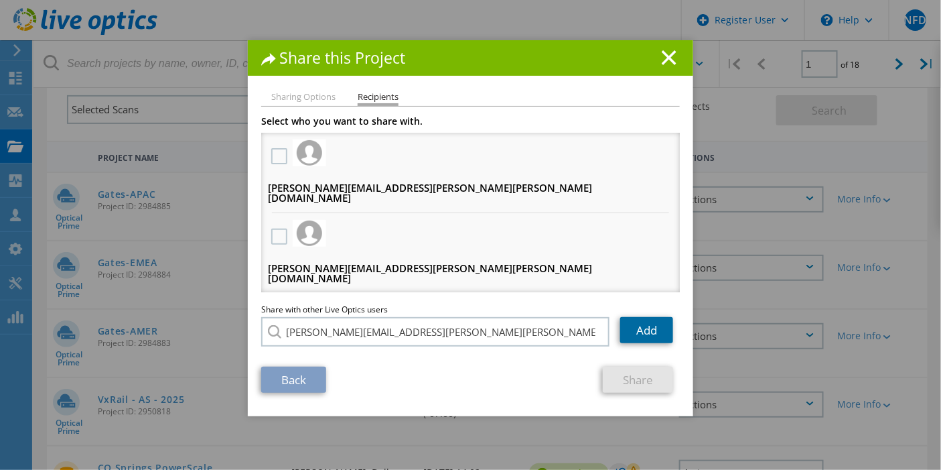
click at [629, 326] on link "Add" at bounding box center [646, 330] width 53 height 26
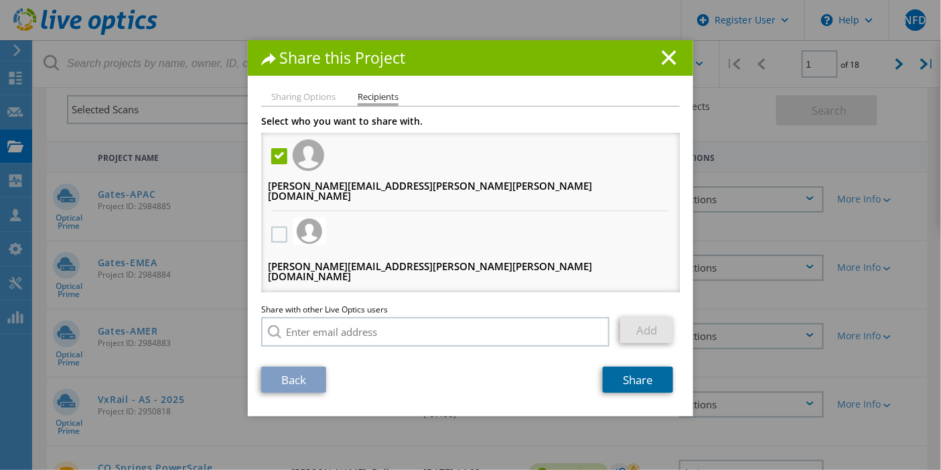
click at [639, 381] on link "Share" at bounding box center [638, 380] width 70 height 26
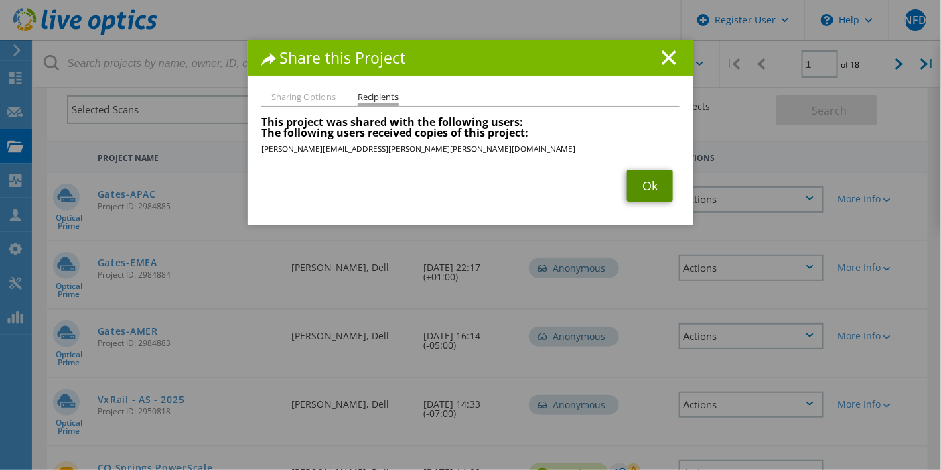
click at [650, 192] on link "Ok" at bounding box center [650, 186] width 46 height 32
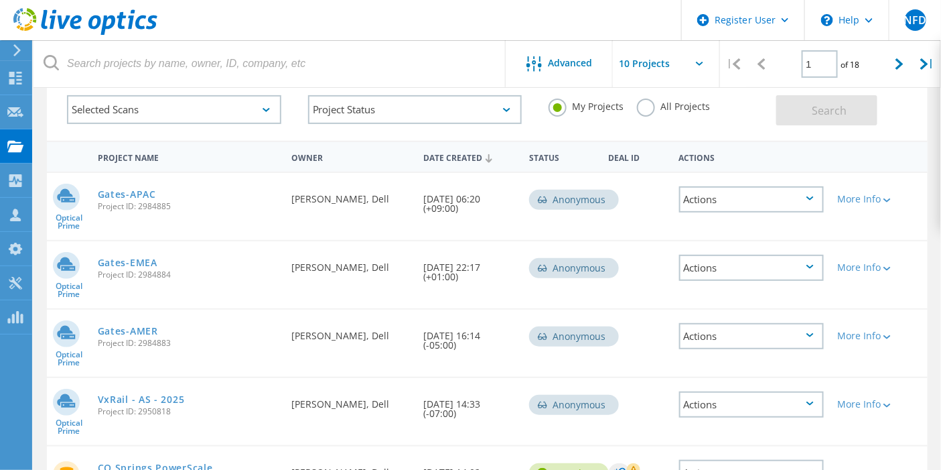
click at [825, 269] on div "Actions" at bounding box center [751, 268] width 145 height 26
click at [802, 277] on div "Share" at bounding box center [752, 278] width 143 height 21
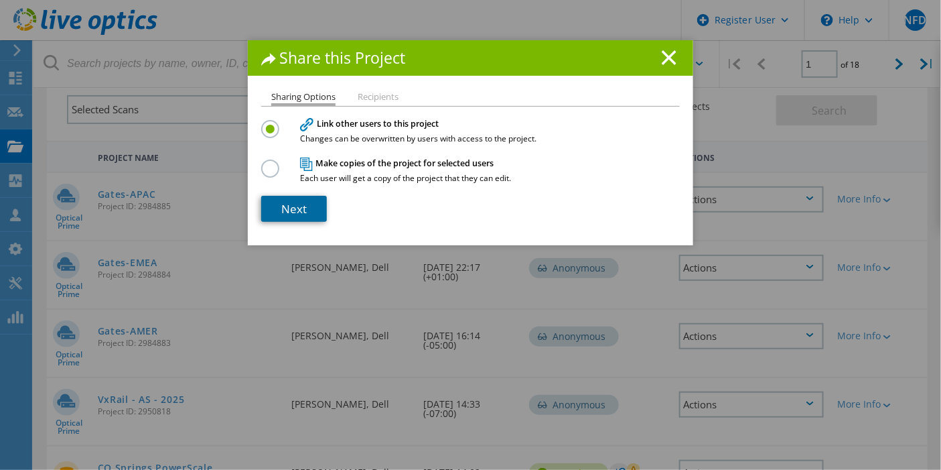
click at [305, 209] on link "Next" at bounding box center [294, 209] width 66 height 26
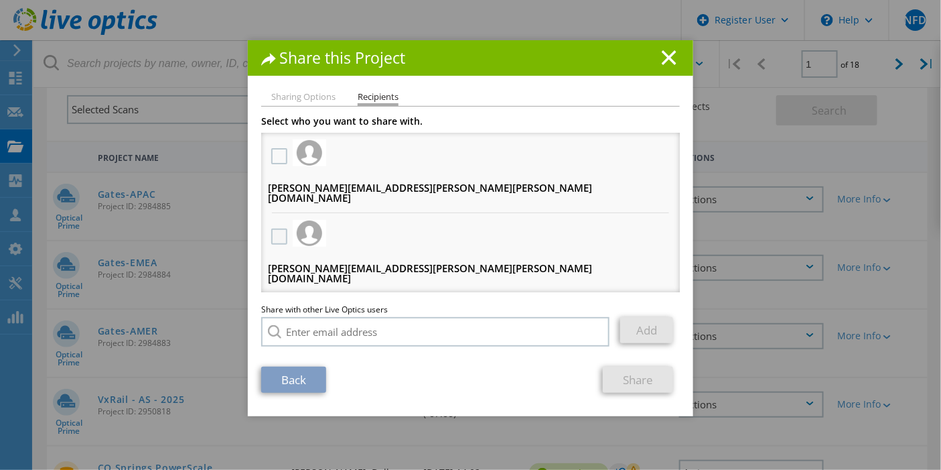
click at [271, 228] on label at bounding box center [280, 236] width 19 height 16
click at [0, 0] on input "checkbox" at bounding box center [0, 0] width 0 height 0
click at [613, 377] on link "Share" at bounding box center [638, 380] width 70 height 26
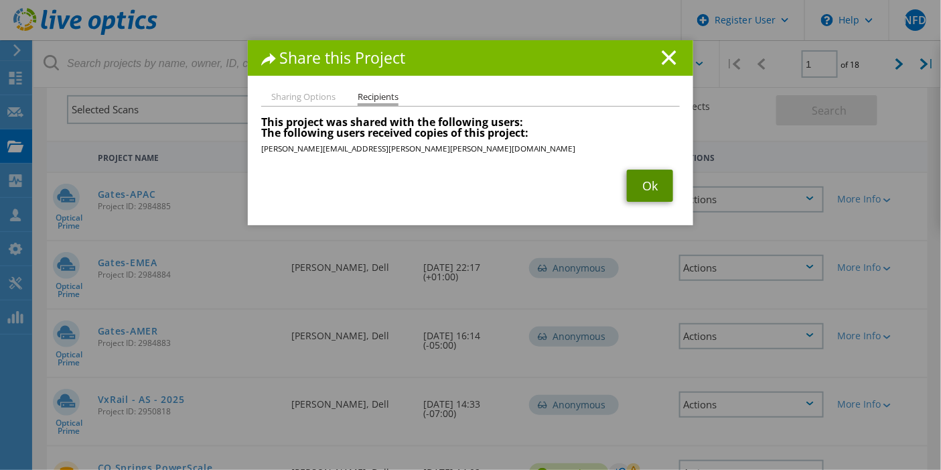
click at [627, 190] on link "Ok" at bounding box center [650, 186] width 46 height 32
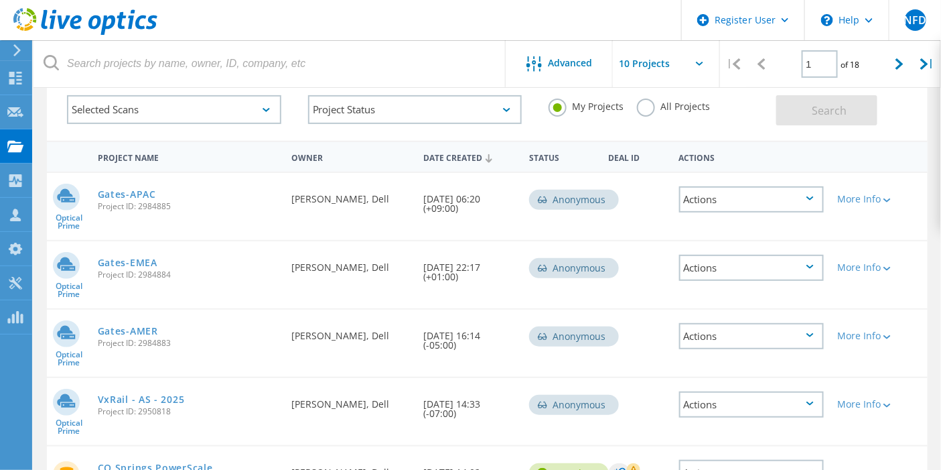
click at [782, 333] on div "Actions" at bounding box center [751, 336] width 145 height 26
click at [756, 354] on div "Share" at bounding box center [752, 346] width 143 height 21
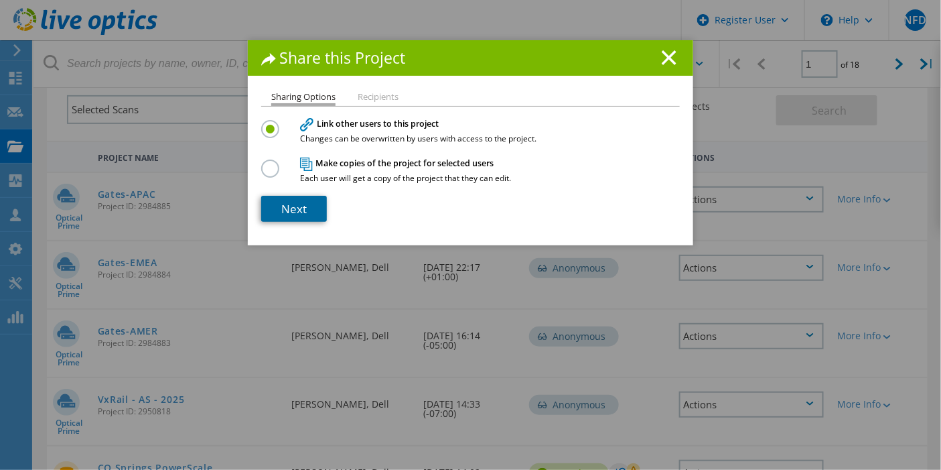
click at [308, 198] on link "Next" at bounding box center [294, 209] width 66 height 26
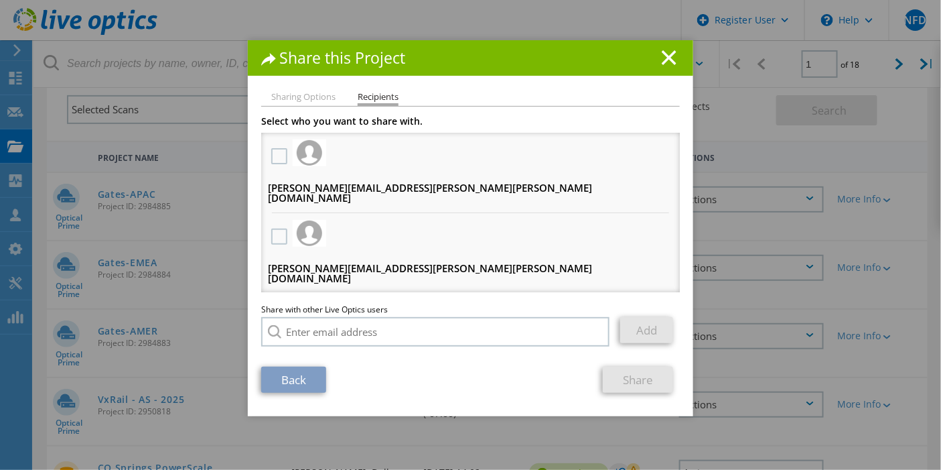
drag, startPoint x: 272, startPoint y: 210, endPoint x: 277, endPoint y: 220, distance: 11.4
click at [271, 228] on label at bounding box center [280, 236] width 19 height 16
click at [0, 0] on input "checkbox" at bounding box center [0, 0] width 0 height 0
click at [606, 370] on link "Share" at bounding box center [638, 380] width 70 height 26
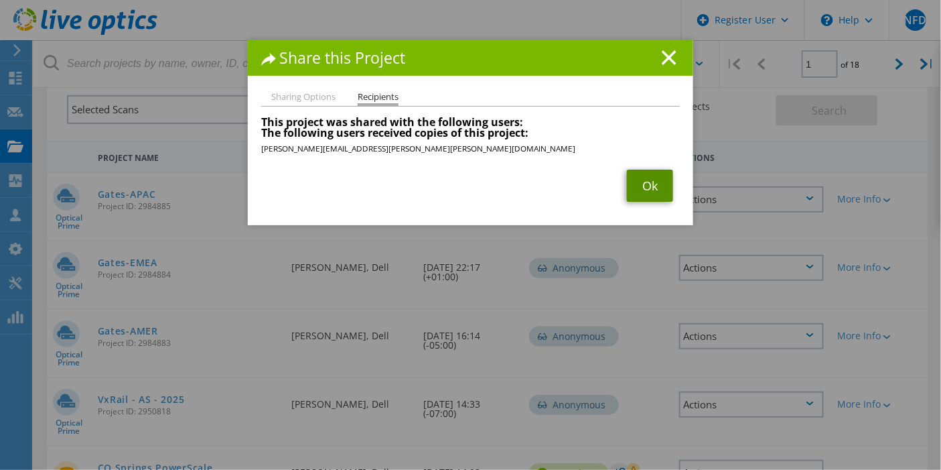
click at [637, 192] on link "Ok" at bounding box center [650, 186] width 46 height 32
